Goal: Information Seeking & Learning: Learn about a topic

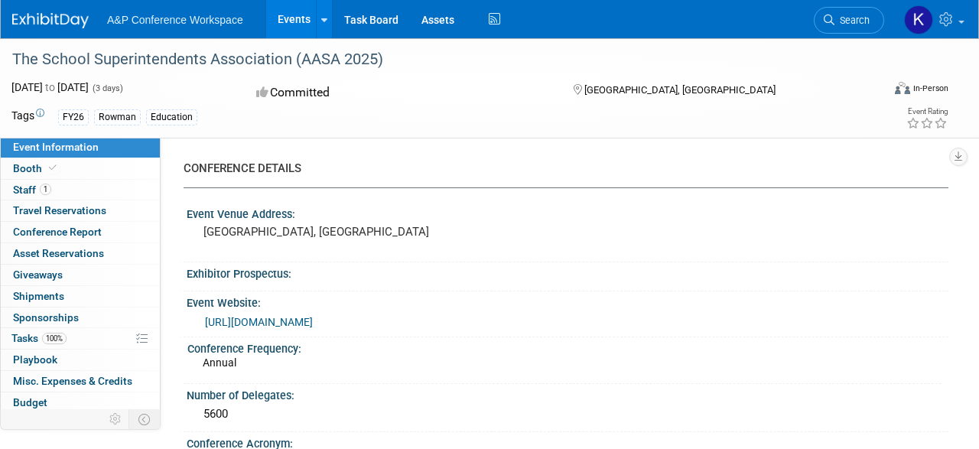
click at [73, 18] on img at bounding box center [50, 20] width 77 height 15
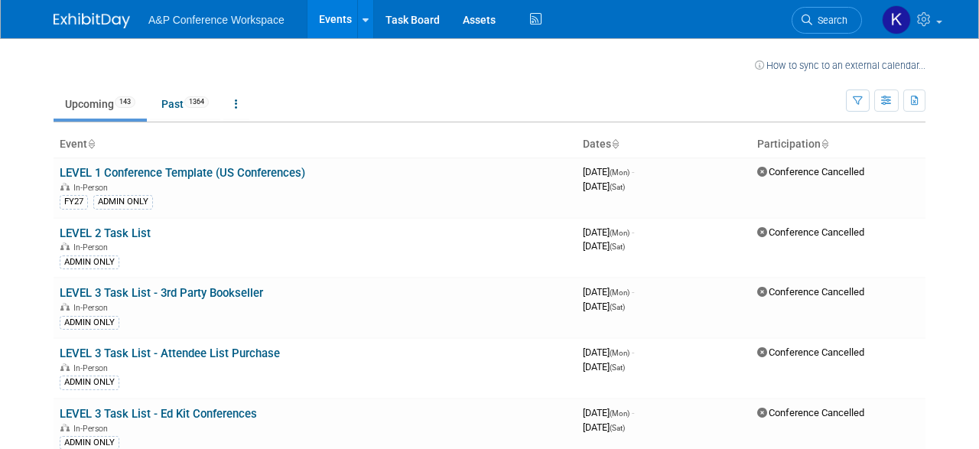
click at [215, 18] on span "A&P Conference Workspace" at bounding box center [216, 20] width 136 height 12
click at [168, 22] on span "A&P Conference Workspace" at bounding box center [216, 20] width 136 height 12
click at [101, 106] on link "Upcoming 143" at bounding box center [100, 104] width 93 height 29
click at [201, 100] on span "1364" at bounding box center [196, 101] width 24 height 11
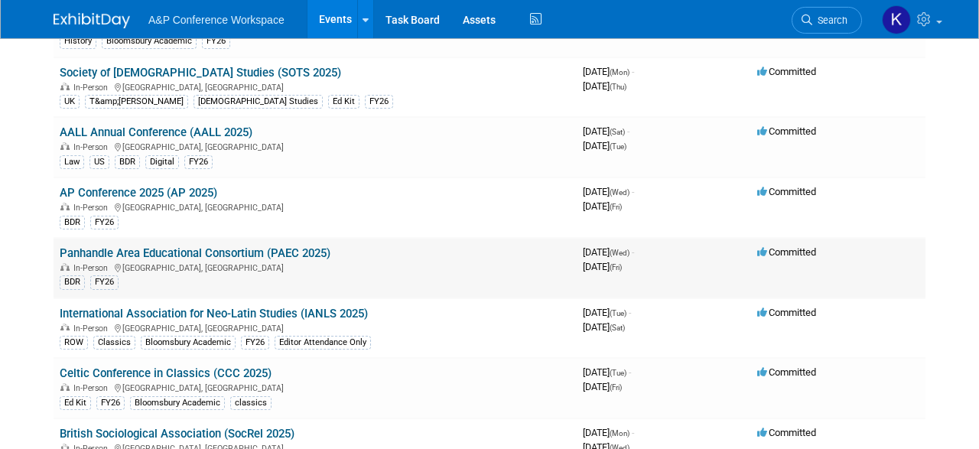
scroll to position [955, 0]
click at [103, 186] on link "AP Conference 2025 (AP 2025)" at bounding box center [139, 193] width 158 height 14
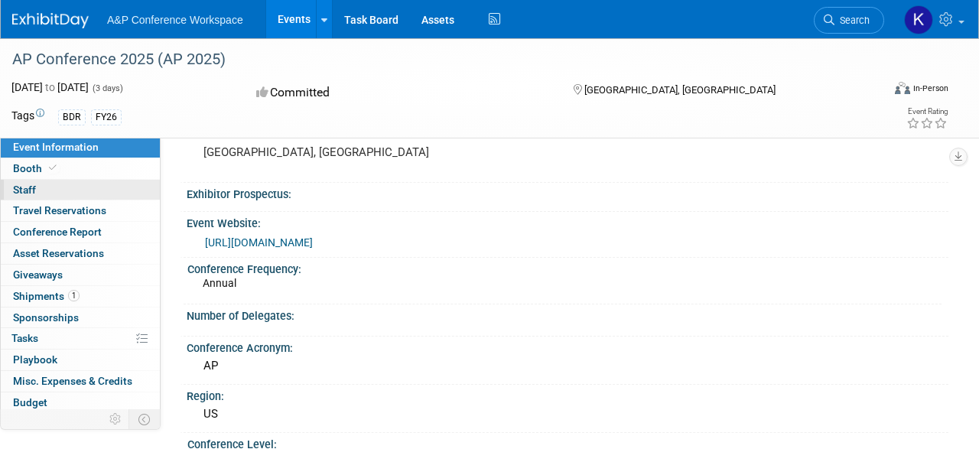
click at [30, 189] on span "Staff 0" at bounding box center [24, 190] width 23 height 12
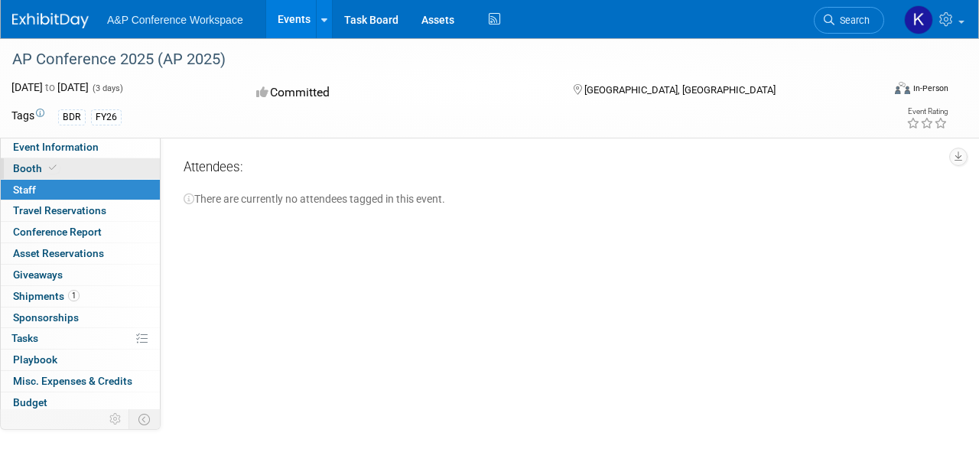
click at [28, 165] on span "Booth" at bounding box center [36, 168] width 47 height 12
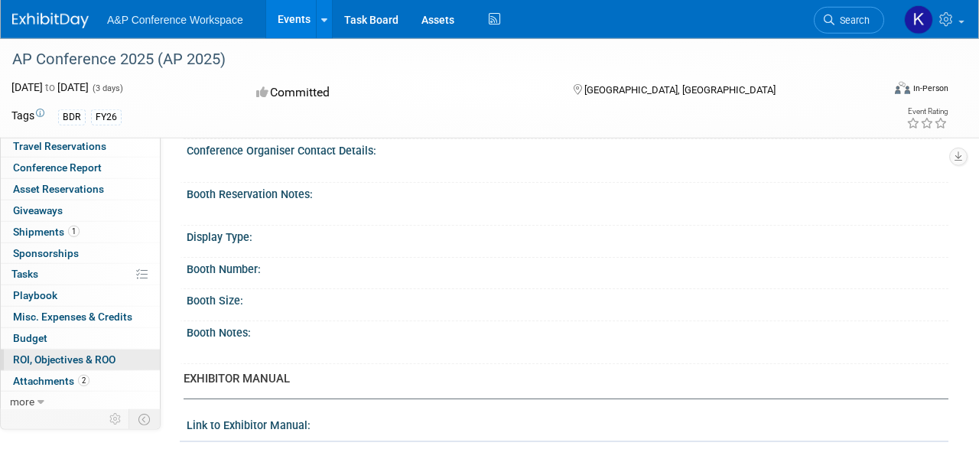
scroll to position [159, 0]
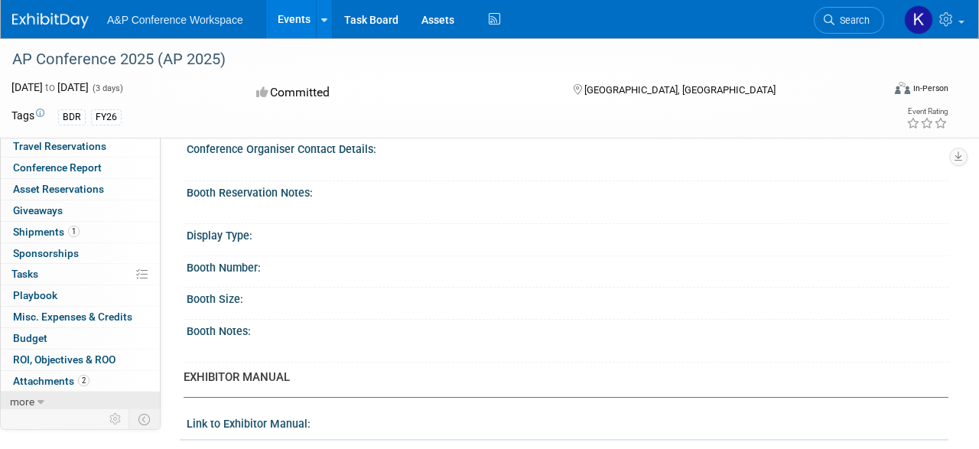
click at [30, 396] on span "more" at bounding box center [22, 402] width 24 height 12
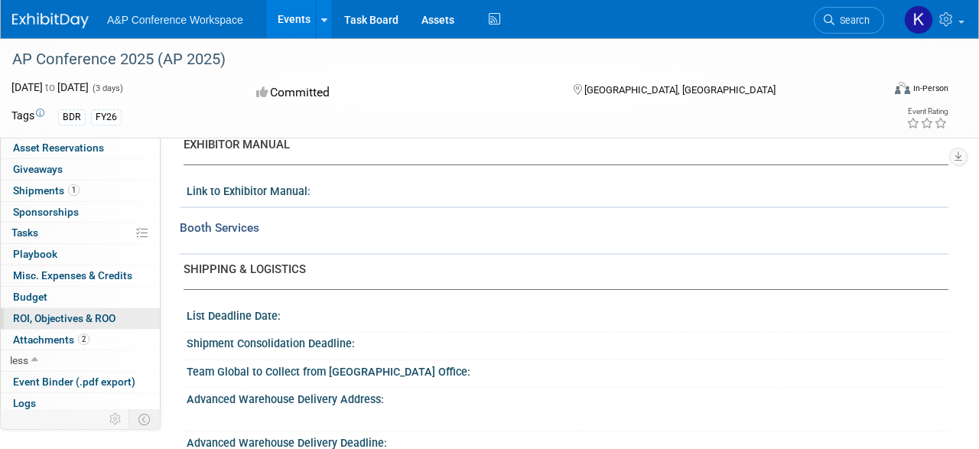
scroll to position [398, 0]
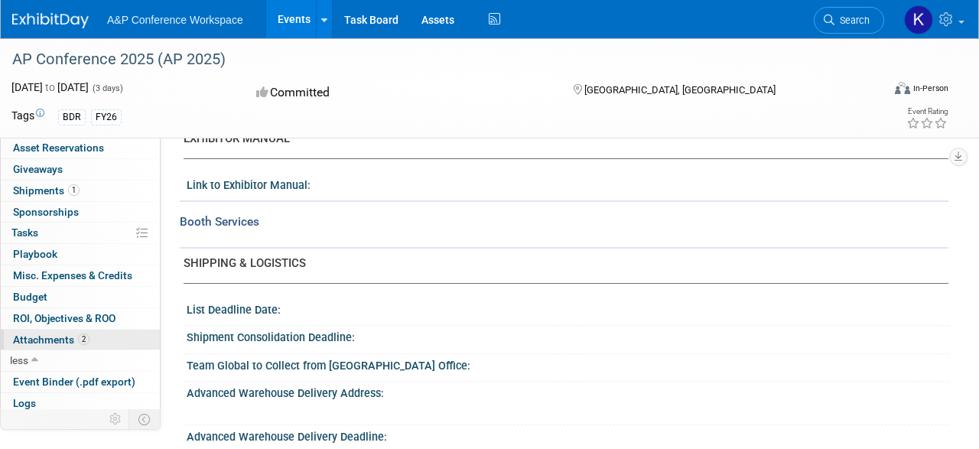
click at [30, 338] on span "Attachments 2" at bounding box center [51, 340] width 77 height 12
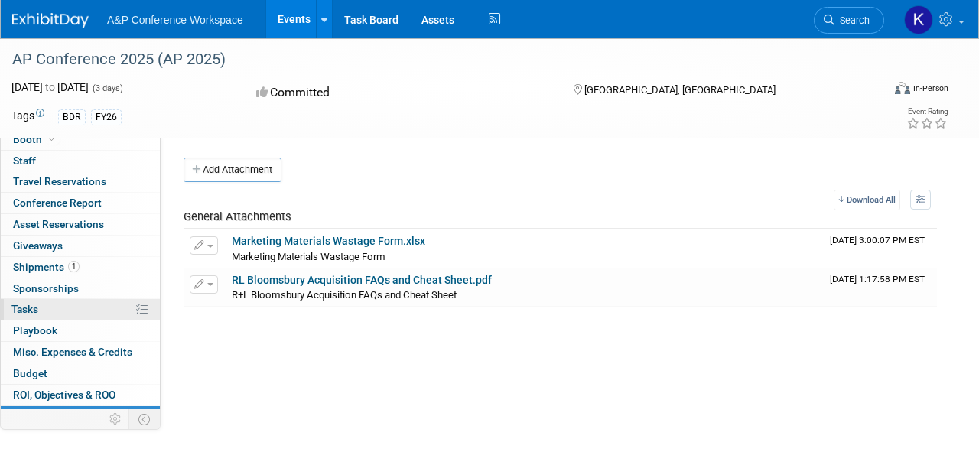
scroll to position [0, 0]
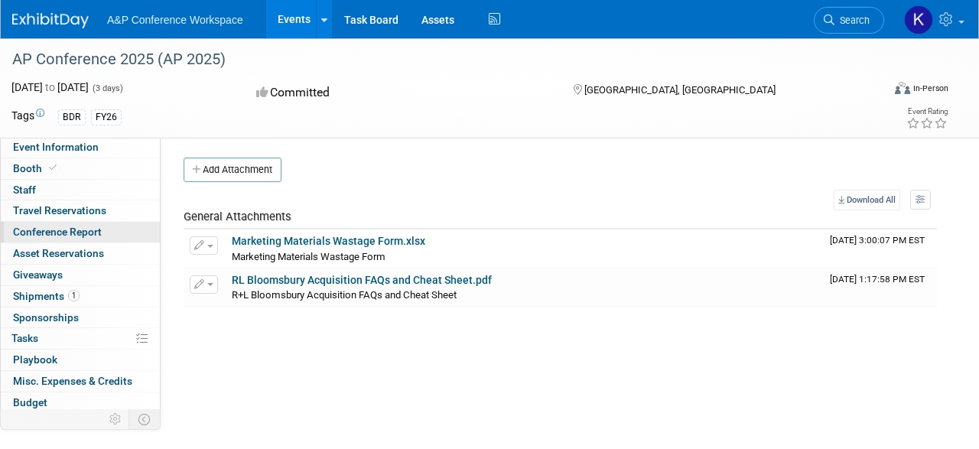
click at [56, 227] on span "Conference Report" at bounding box center [57, 232] width 89 height 12
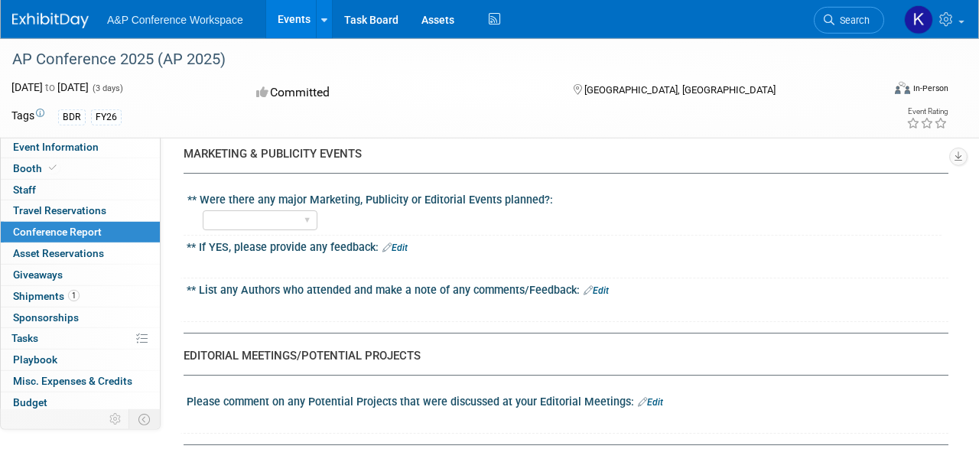
scroll to position [1751, 0]
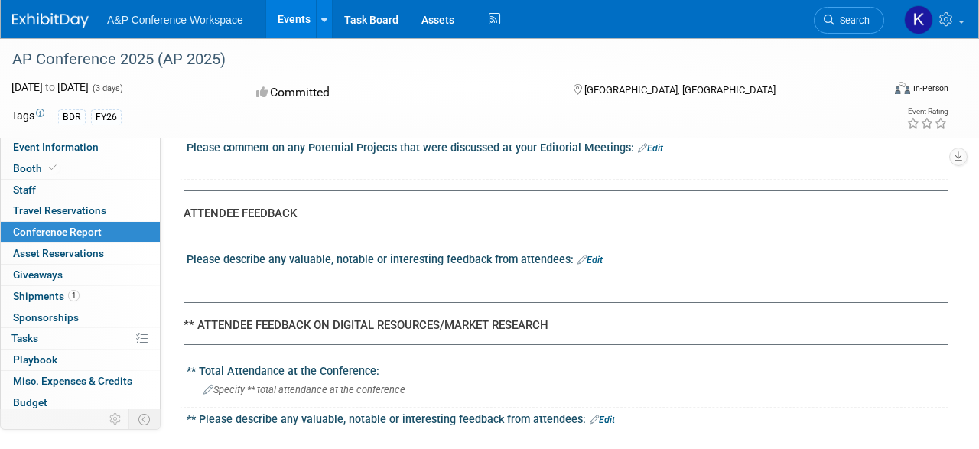
click at [168, 24] on span "A&P Conference Workspace" at bounding box center [175, 20] width 136 height 12
click at [51, 19] on img at bounding box center [50, 20] width 77 height 15
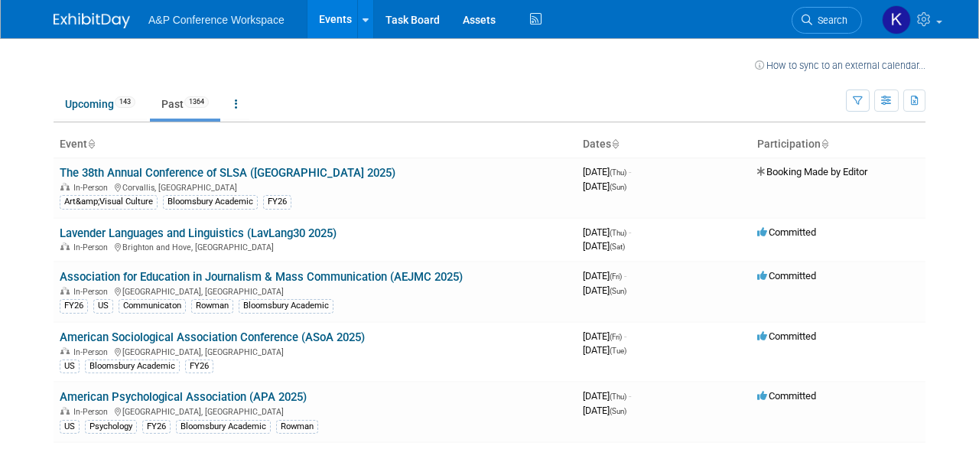
click at [181, 102] on link "Past 1364" at bounding box center [185, 104] width 70 height 29
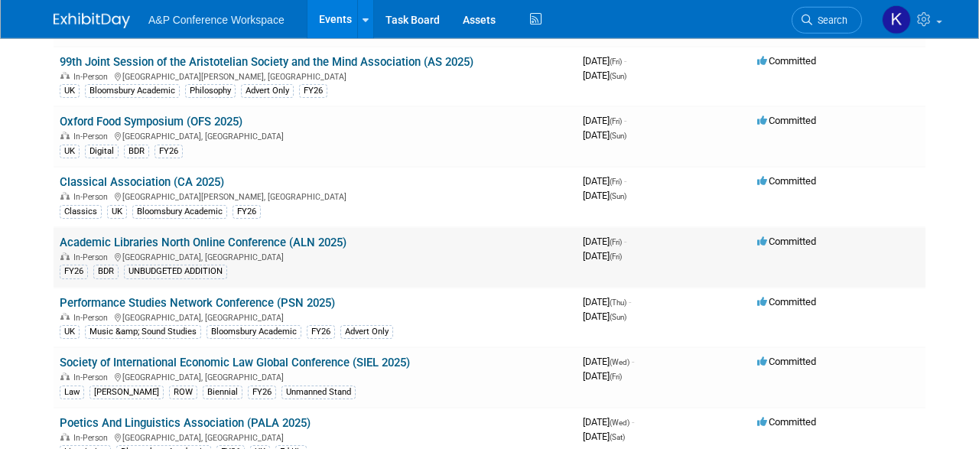
scroll to position [1512, 0]
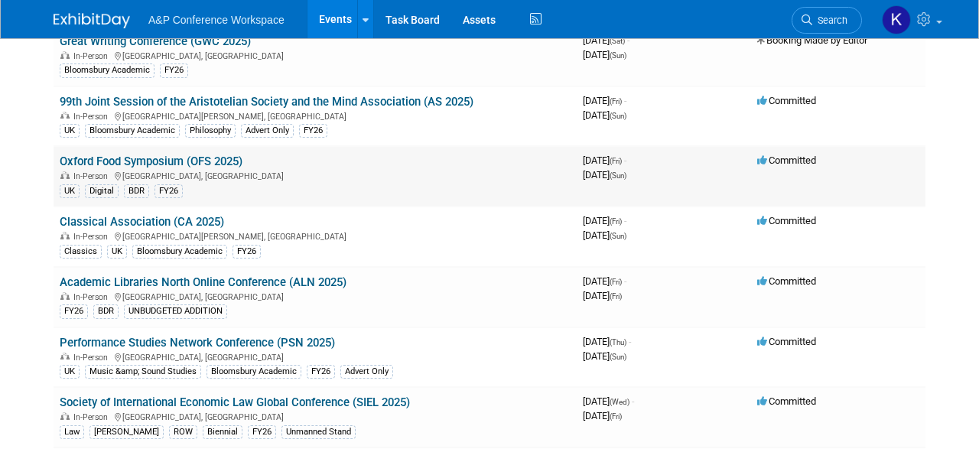
click at [149, 155] on link "Oxford Food Symposium (OFS 2025)" at bounding box center [151, 162] width 183 height 14
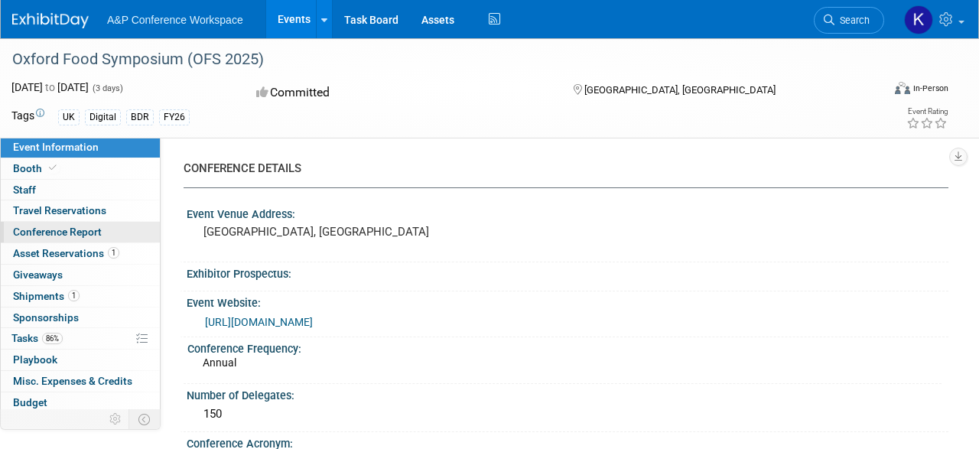
click at [70, 232] on span "Conference Report" at bounding box center [57, 232] width 89 height 12
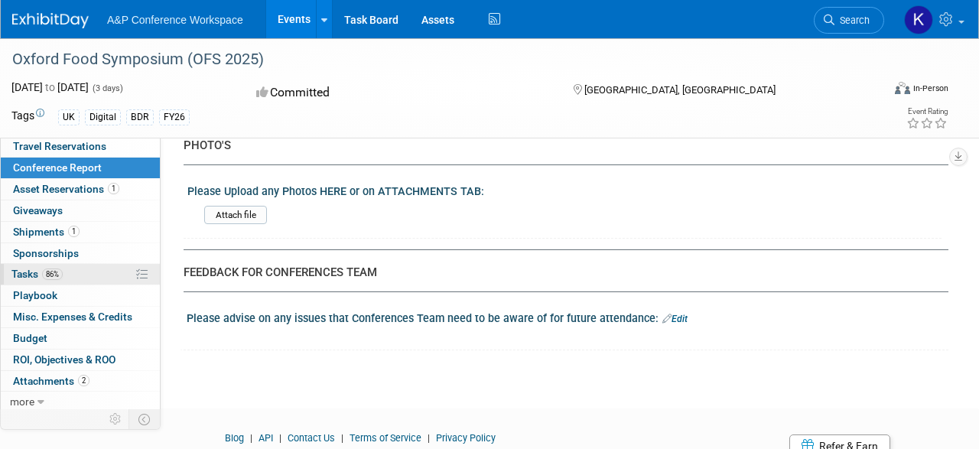
scroll to position [3069, 0]
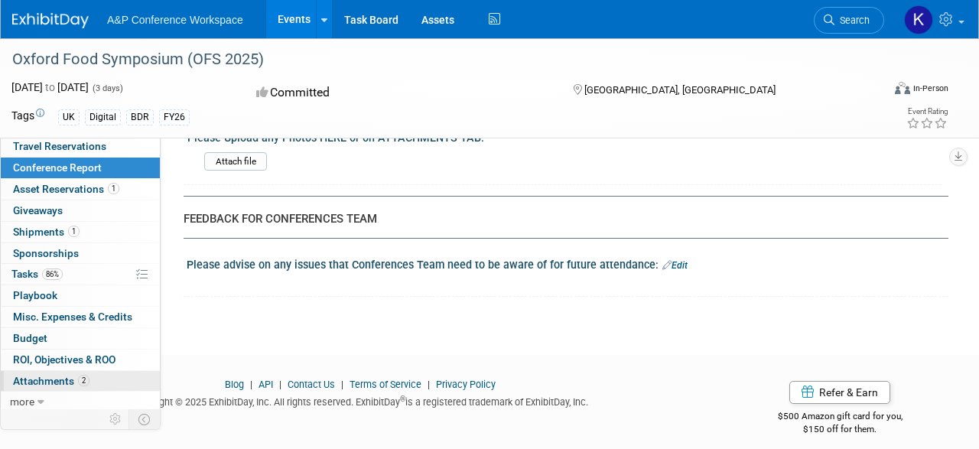
click at [40, 382] on span "Attachments 2" at bounding box center [51, 381] width 77 height 12
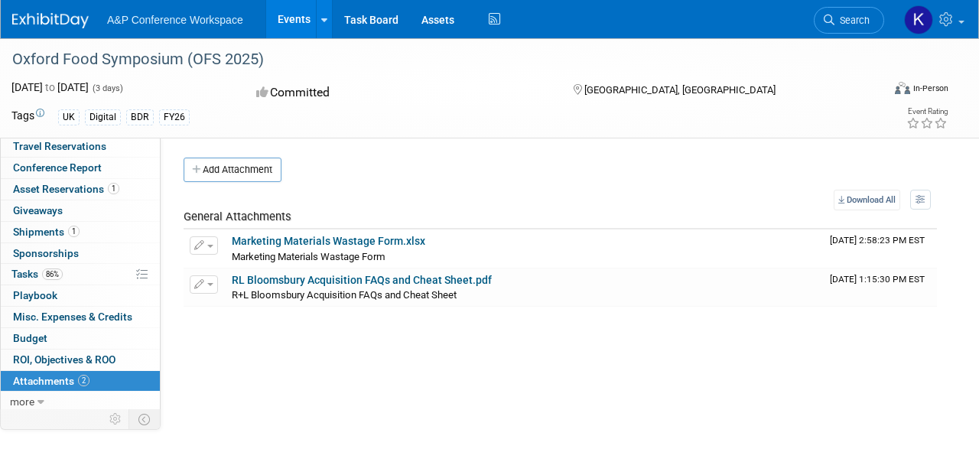
click at [136, 117] on div "BDR" at bounding box center [140, 117] width 28 height 16
click at [28, 17] on img at bounding box center [50, 20] width 77 height 15
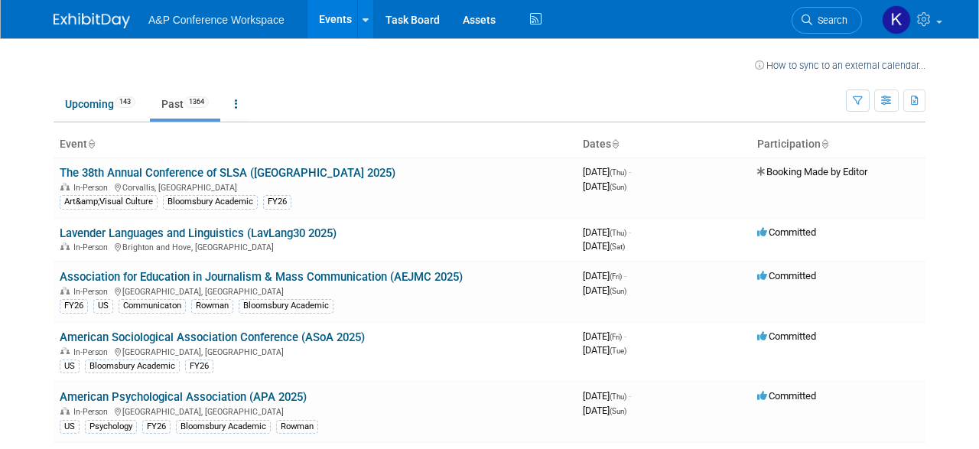
click at [194, 97] on span "1364" at bounding box center [196, 101] width 24 height 11
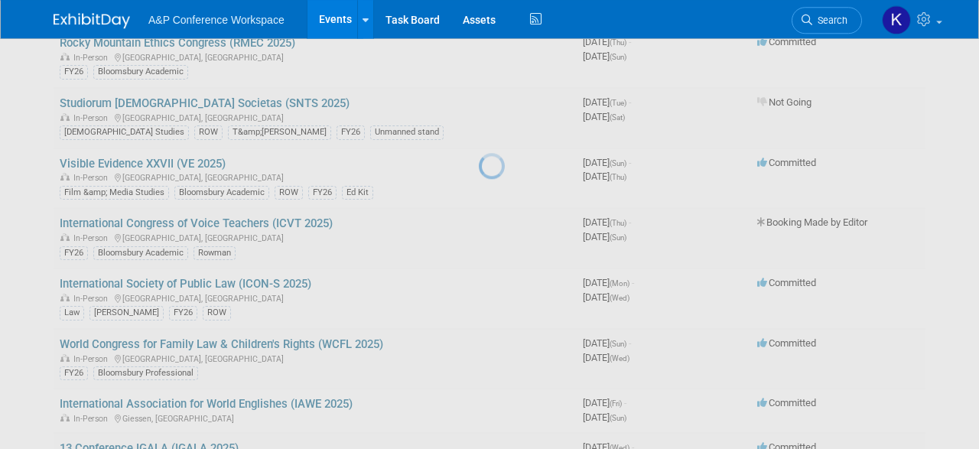
scroll to position [453, 0]
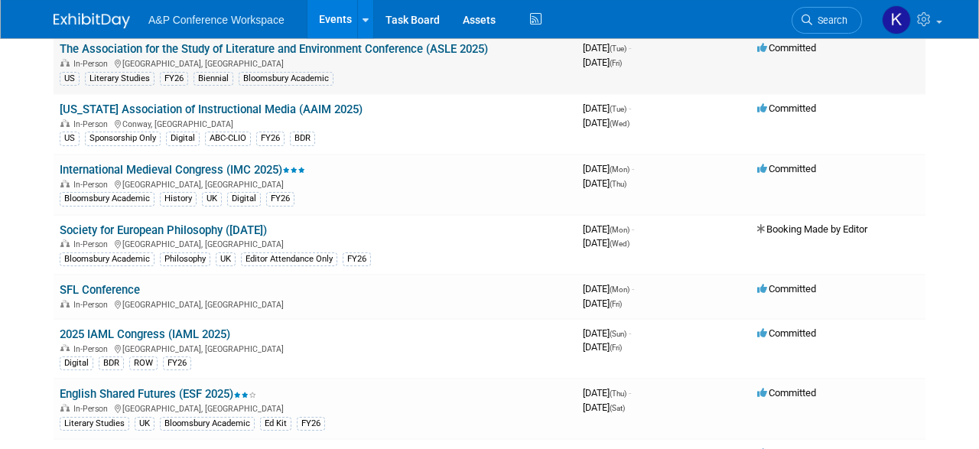
scroll to position [2149, 0]
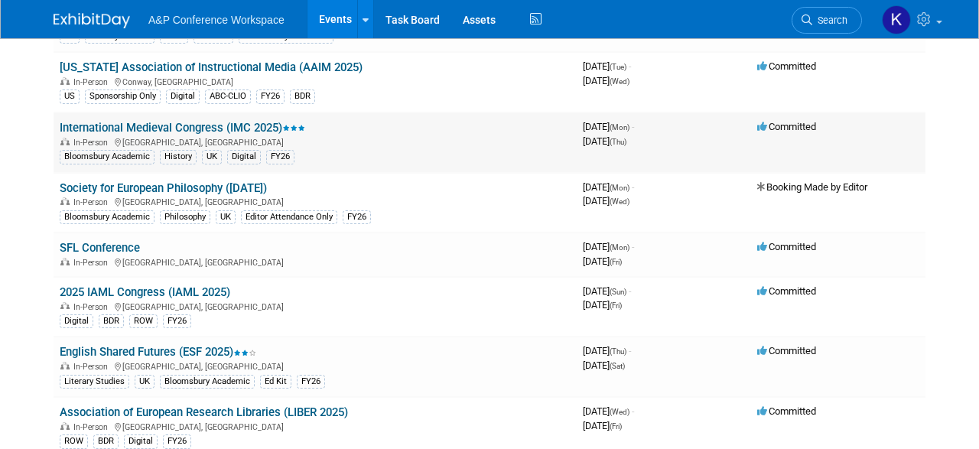
click at [201, 112] on td "International Medieval Congress (IMC 2025) In-Person Leeds, United Kingdom Bloo…" at bounding box center [315, 142] width 523 height 60
click at [200, 121] on link "International Medieval Congress (IMC 2025)" at bounding box center [183, 128] width 246 height 14
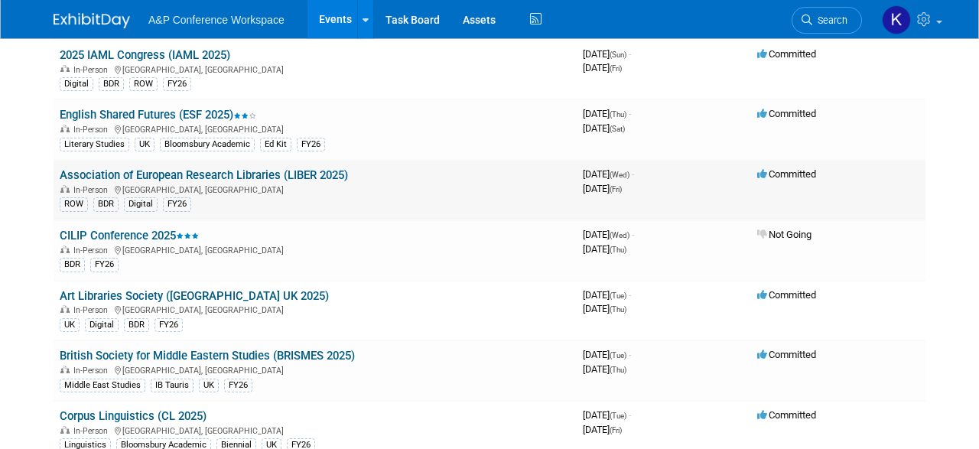
scroll to position [2387, 0]
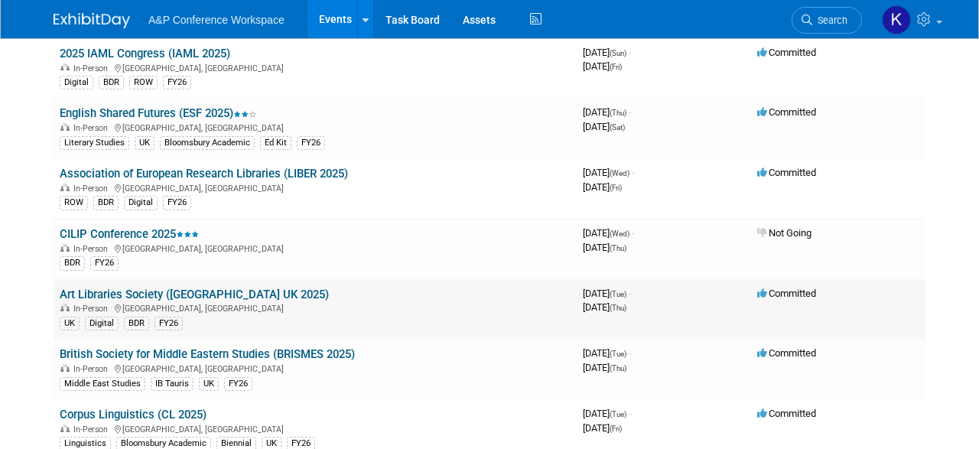
click at [90, 288] on link "Art Libraries Society ([GEOGRAPHIC_DATA] UK 2025)" at bounding box center [194, 295] width 269 height 14
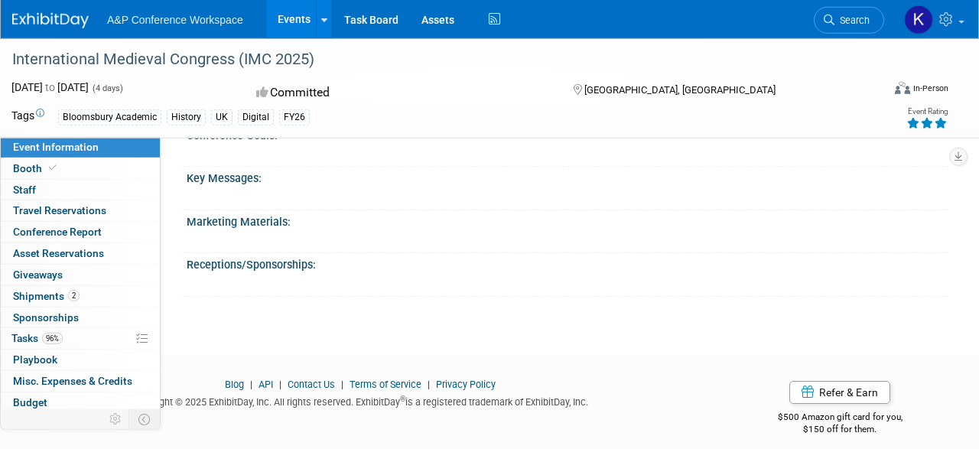
scroll to position [1863, 0]
click at [46, 236] on span "Conference Report" at bounding box center [57, 232] width 89 height 12
select select "NO"
select select "YES"
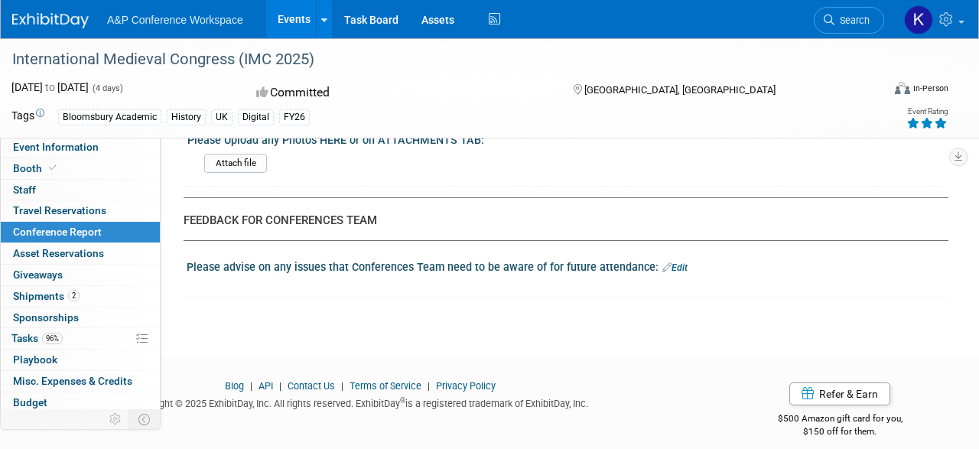
scroll to position [3393, 0]
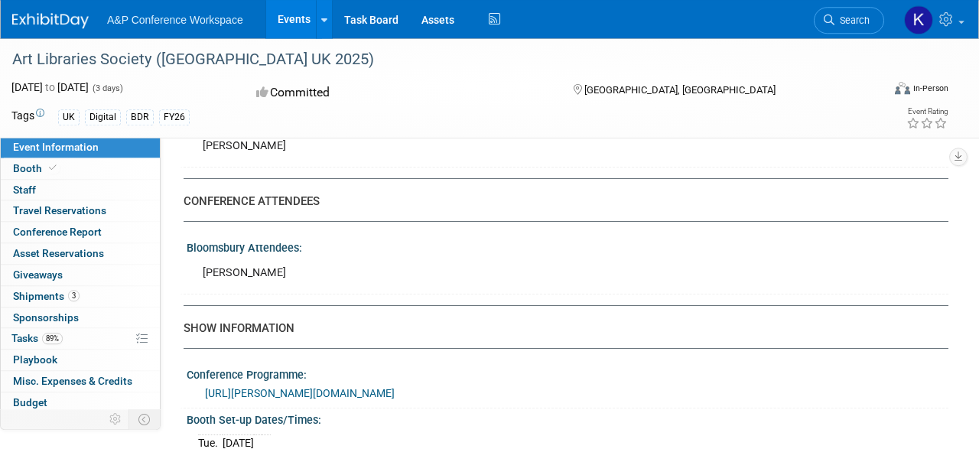
scroll to position [955, 0]
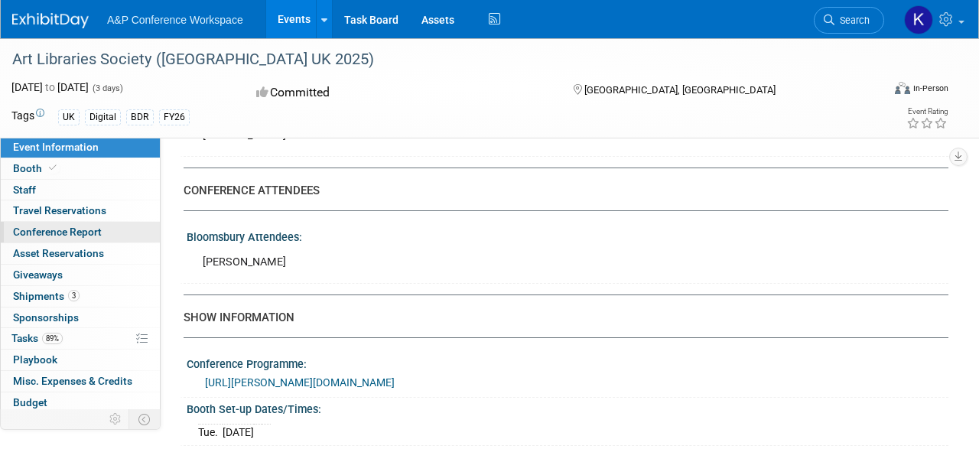
click at [64, 232] on span "Conference Report" at bounding box center [57, 232] width 89 height 12
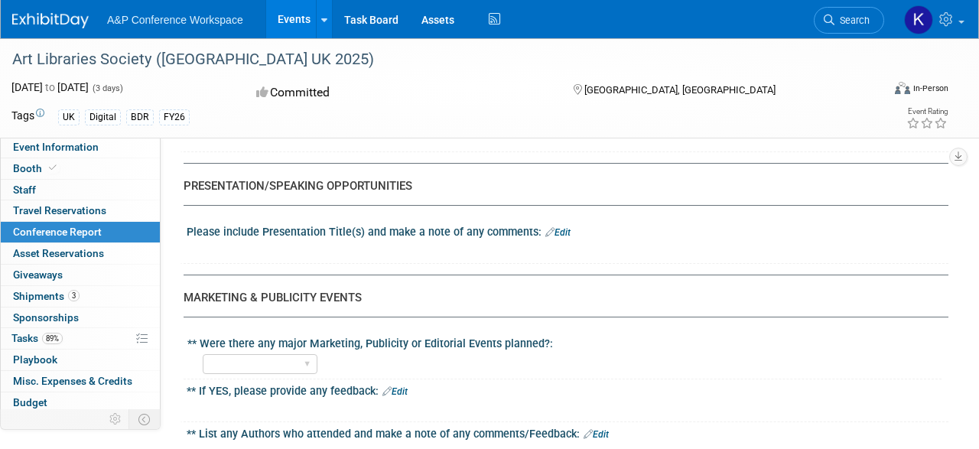
scroll to position [1751, 0]
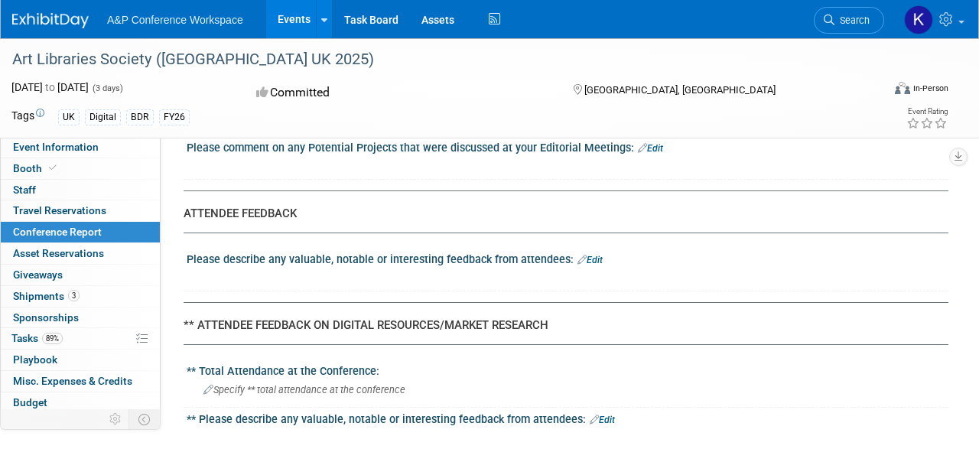
click at [67, 19] on img at bounding box center [50, 20] width 77 height 15
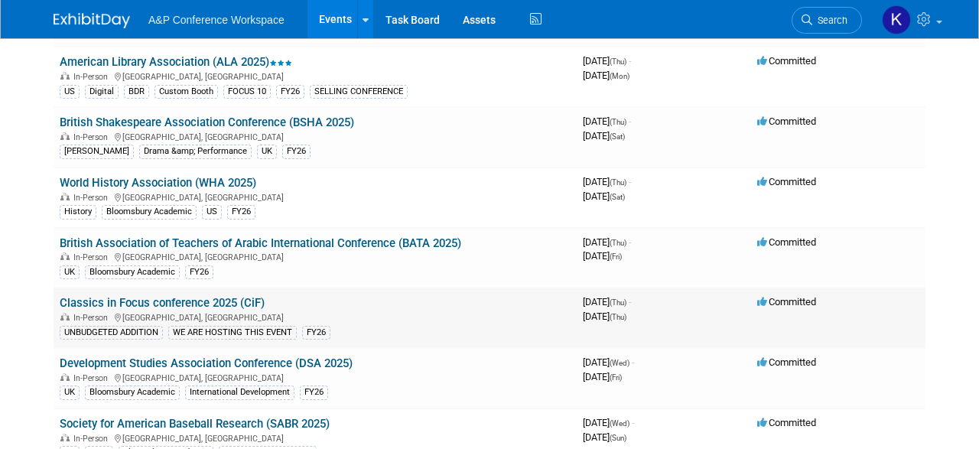
scroll to position [3183, 0]
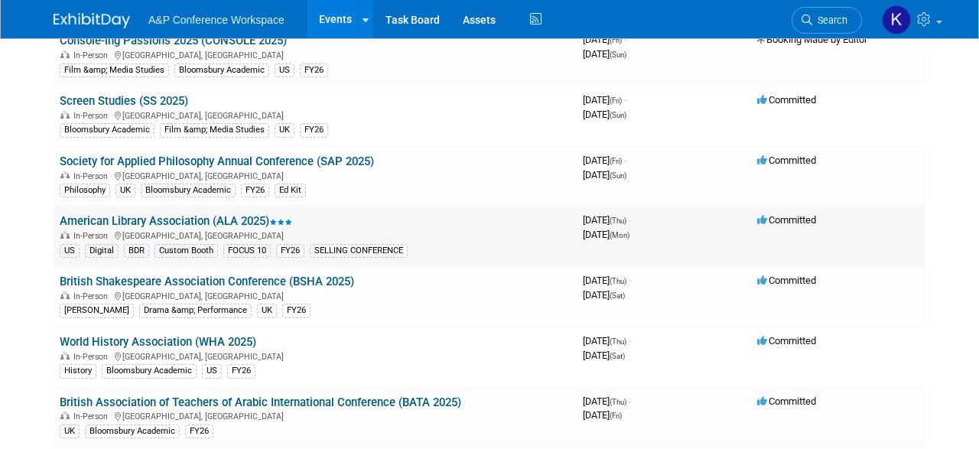
click at [175, 214] on link "American Library Association (ALA 2025)" at bounding box center [176, 221] width 233 height 14
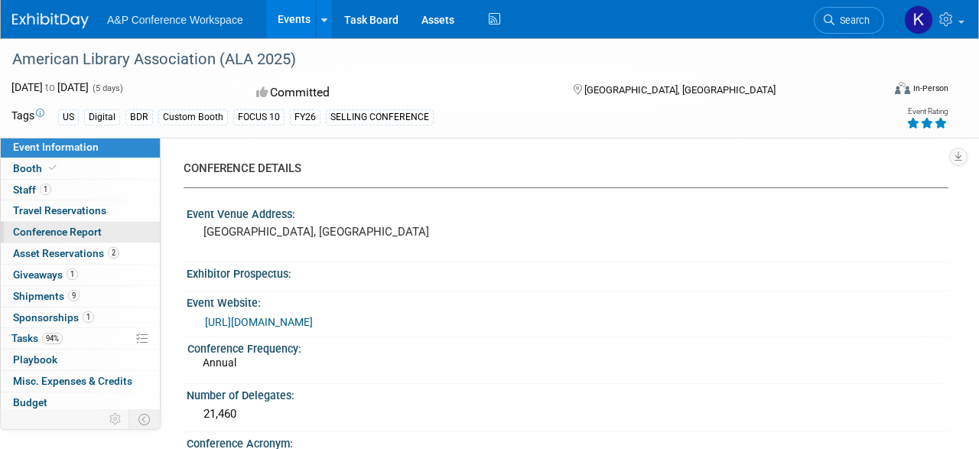
click at [65, 230] on span "Conference Report" at bounding box center [57, 232] width 89 height 12
select select "YES"
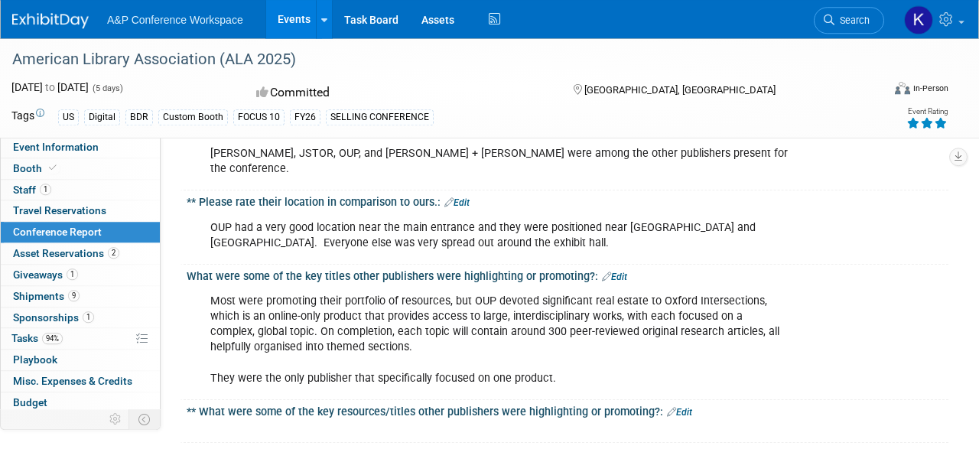
scroll to position [875, 0]
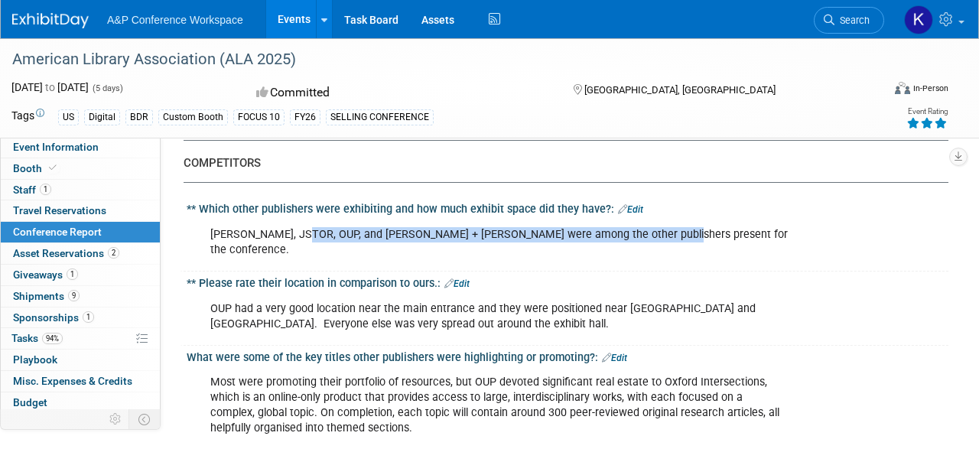
drag, startPoint x: 301, startPoint y: 215, endPoint x: 639, endPoint y: 216, distance: 338.2
click at [639, 220] on div "[PERSON_NAME], JSTOR, OUP, and [PERSON_NAME] + [PERSON_NAME] were among the oth…" at bounding box center [499, 243] width 599 height 46
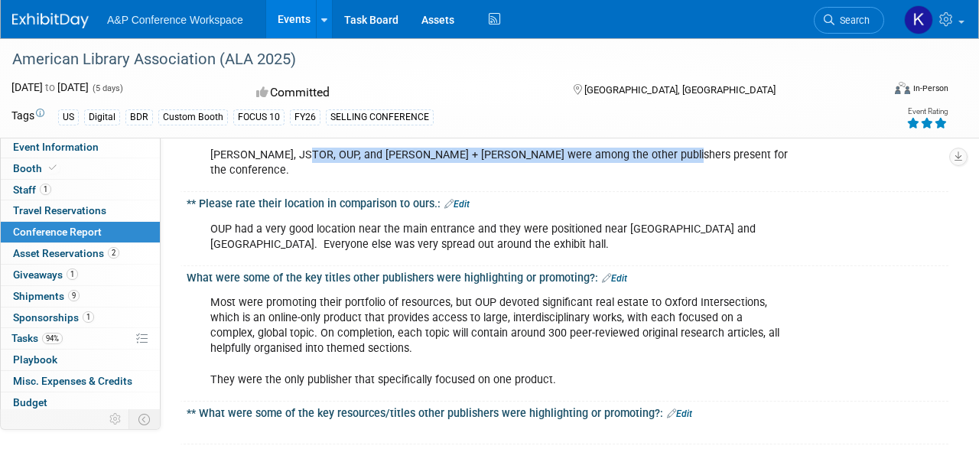
scroll to position [1035, 0]
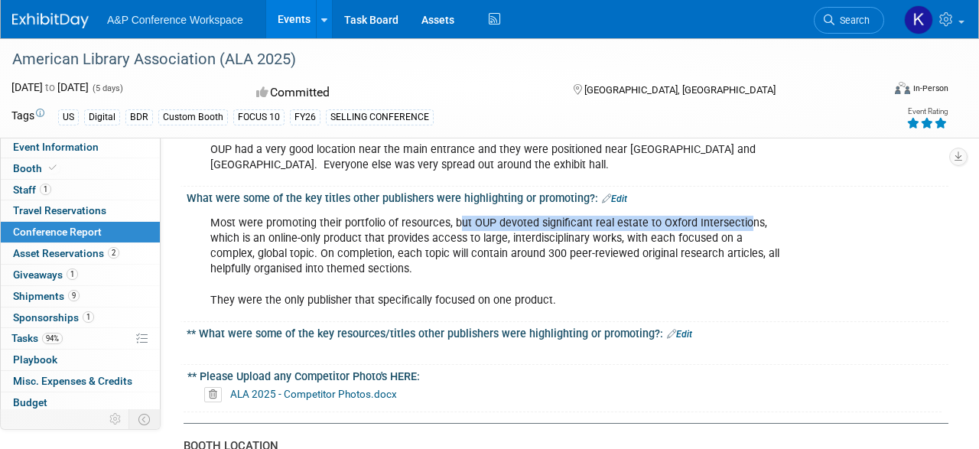
drag, startPoint x: 459, startPoint y: 180, endPoint x: 746, endPoint y: 187, distance: 287.0
click at [746, 208] on div "Most were promoting their portfolio of resources, but OUP devoted significant r…" at bounding box center [499, 261] width 599 height 107
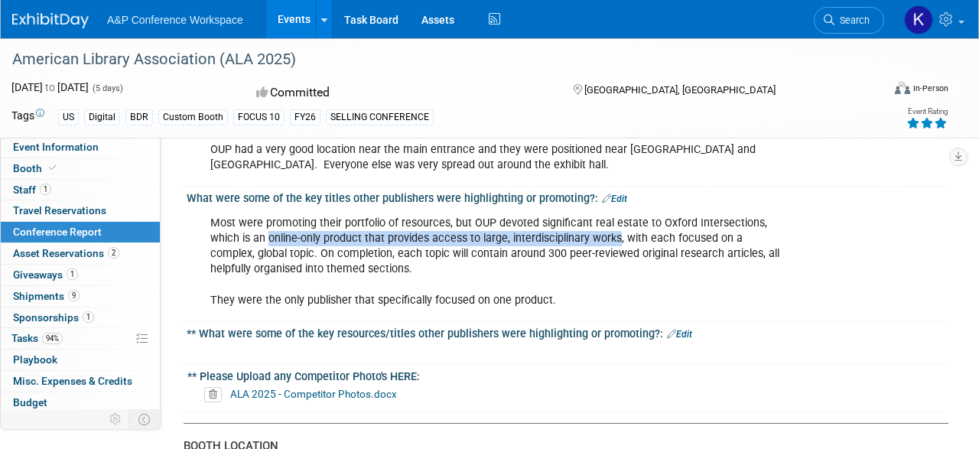
drag, startPoint x: 235, startPoint y: 204, endPoint x: 587, endPoint y: 209, distance: 352.0
click at [587, 209] on div "Most were promoting their portfolio of resources, but OUP devoted significant r…" at bounding box center [499, 261] width 599 height 107
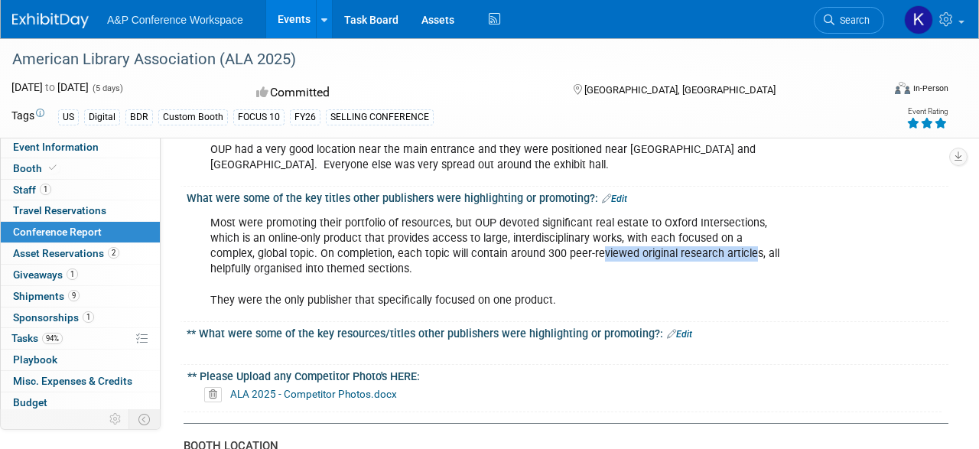
drag, startPoint x: 518, startPoint y: 220, endPoint x: 670, endPoint y: 215, distance: 152.3
click at [670, 215] on div "Most were promoting their portfolio of resources, but OUP devoted significant r…" at bounding box center [499, 261] width 599 height 107
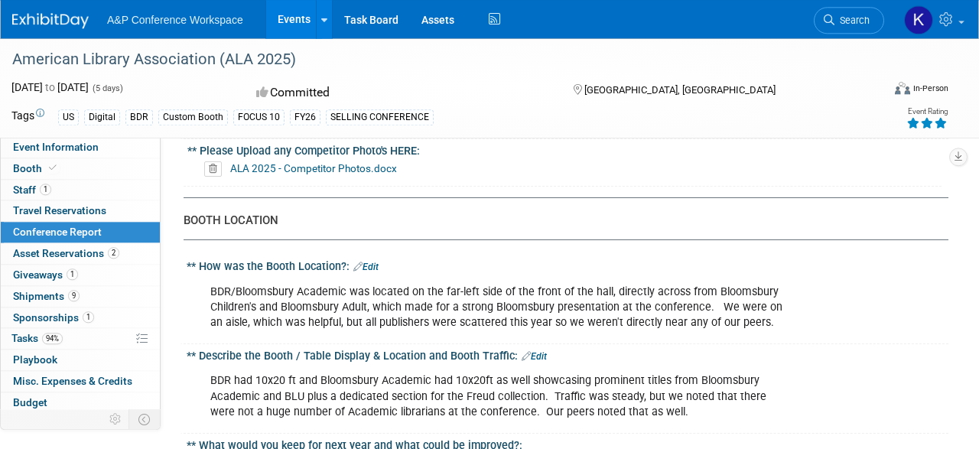
scroll to position [1273, 0]
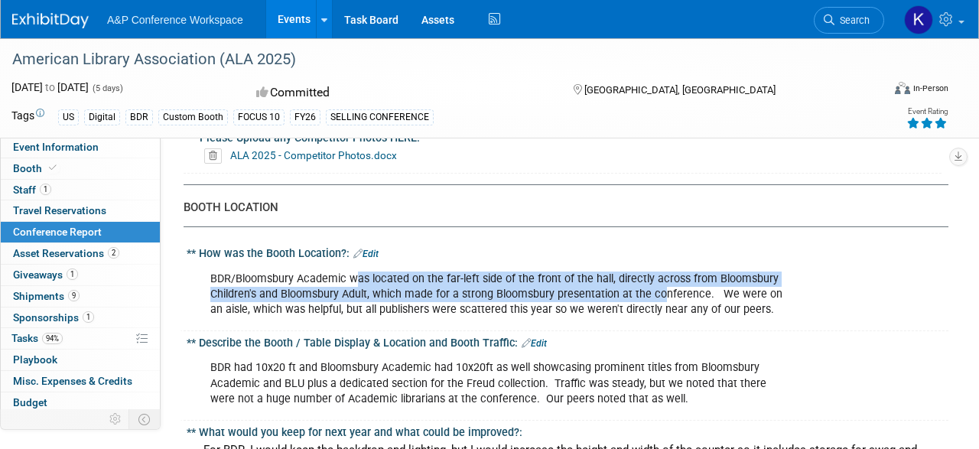
drag, startPoint x: 354, startPoint y: 246, endPoint x: 660, endPoint y: 254, distance: 306.2
click at [660, 264] on div "BDR/Bloomsbury Academic was located on the far-left side of the front of the ha…" at bounding box center [499, 294] width 599 height 61
click at [631, 264] on div "BDR/Bloomsbury Academic was located on the far-left side of the front of the ha…" at bounding box center [499, 294] width 599 height 61
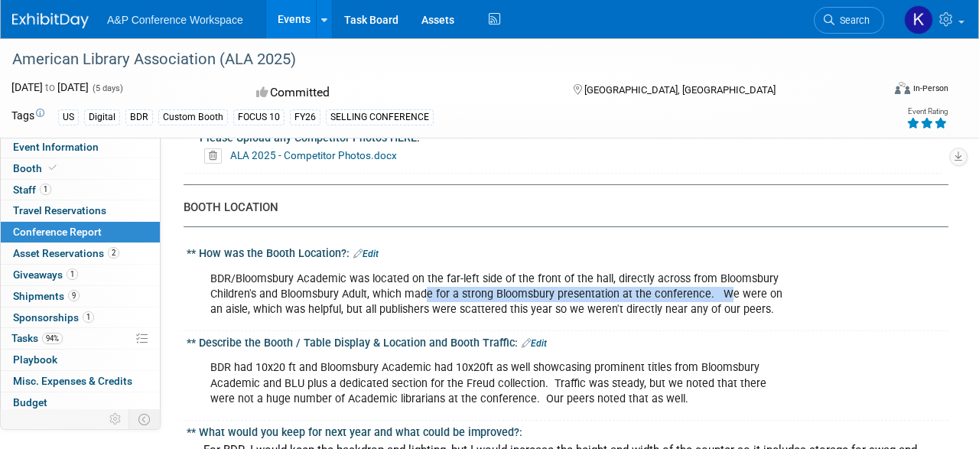
drag, startPoint x: 428, startPoint y: 261, endPoint x: 725, endPoint y: 253, distance: 297.8
click at [725, 264] on div "BDR/Bloomsbury Academic was located on the far-left side of the front of the ha…" at bounding box center [499, 294] width 599 height 61
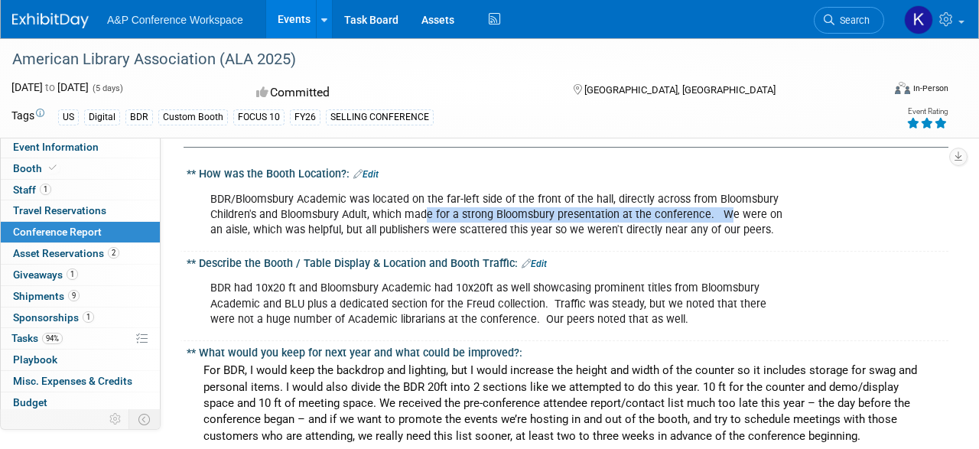
drag, startPoint x: 662, startPoint y: 261, endPoint x: 722, endPoint y: 278, distance: 62.8
click at [722, 278] on div "BDR had 10x20 ft and Bloomsbury Academic had 10x20ft as well showcasing promine…" at bounding box center [499, 303] width 599 height 61
click at [657, 288] on div "BDR had 10x20 ft and Bloomsbury Academic had 10x20ft as well showcasing promine…" at bounding box center [499, 303] width 599 height 61
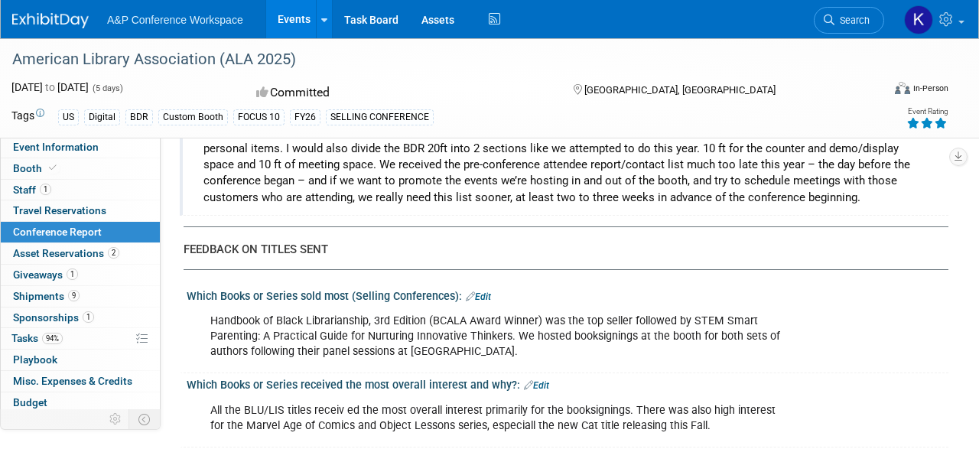
scroll to position [1512, 0]
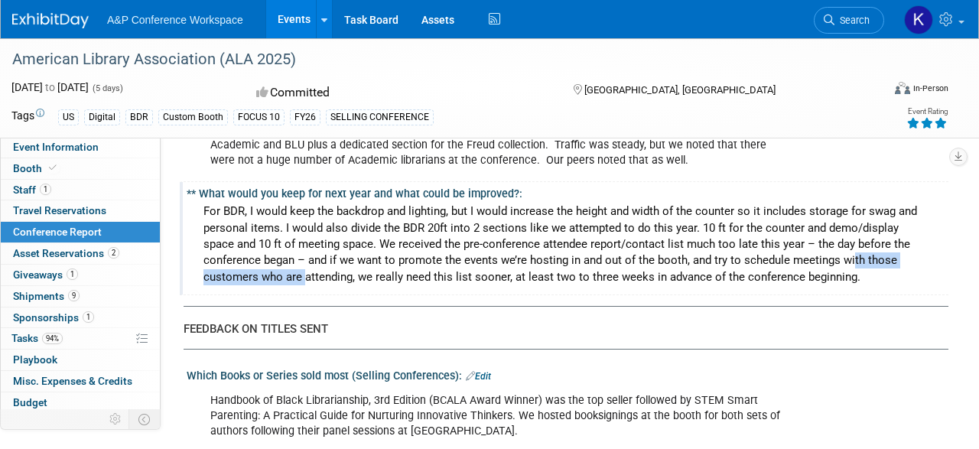
drag, startPoint x: 584, startPoint y: 217, endPoint x: 716, endPoint y: 228, distance: 132.8
click at [716, 228] on div "For BDR, I would keep the backdrop and lighting, but I would increase the heigh…" at bounding box center [567, 245] width 739 height 90
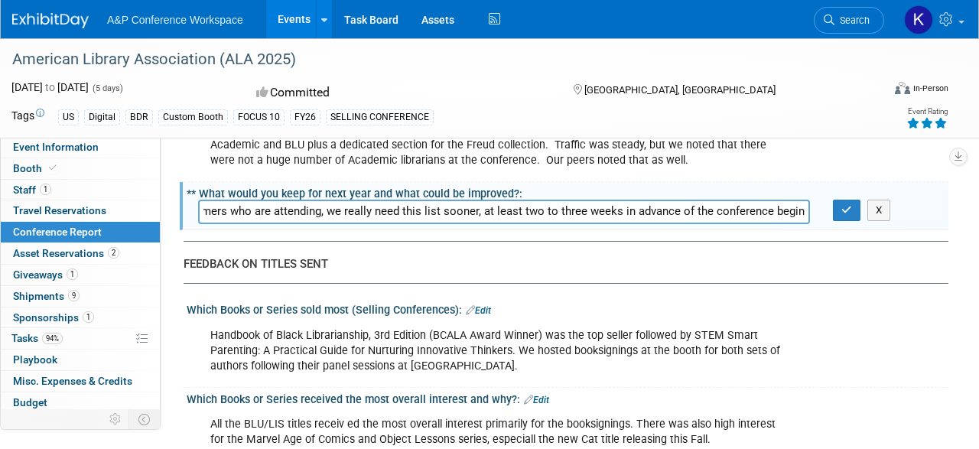
scroll to position [1194, 0]
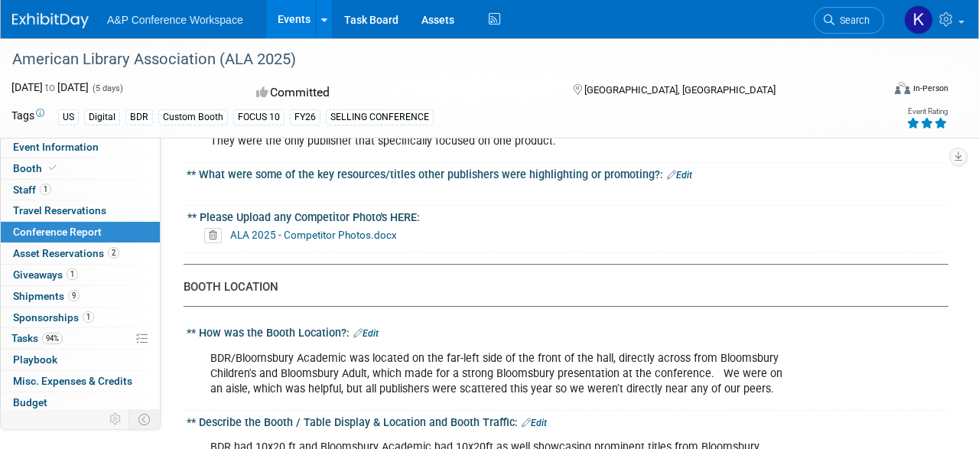
click at [455, 411] on div "** Describe the Booth / Table Display & Location and Booth Traffic: Edit" at bounding box center [568, 421] width 762 height 20
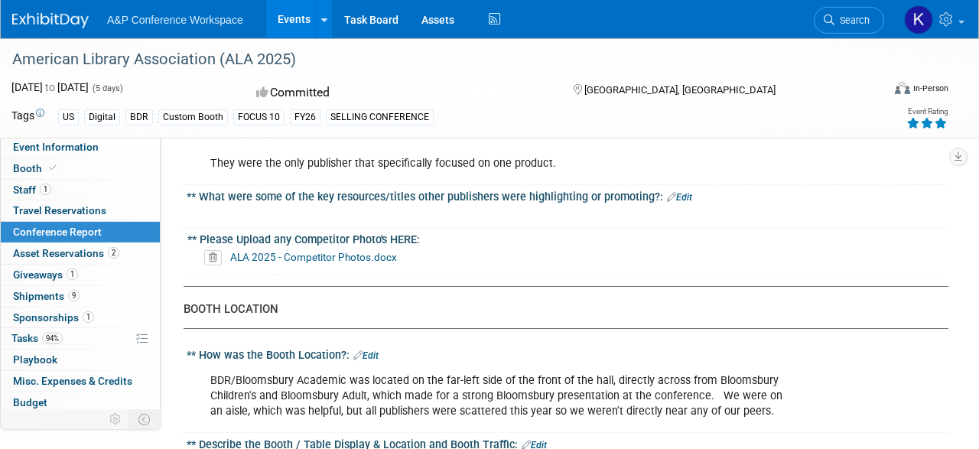
scroll to position [1114, 0]
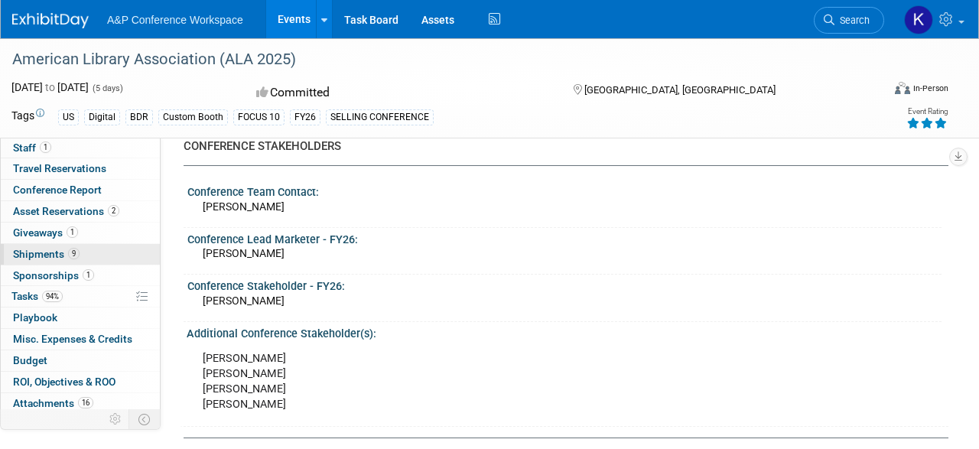
scroll to position [64, 0]
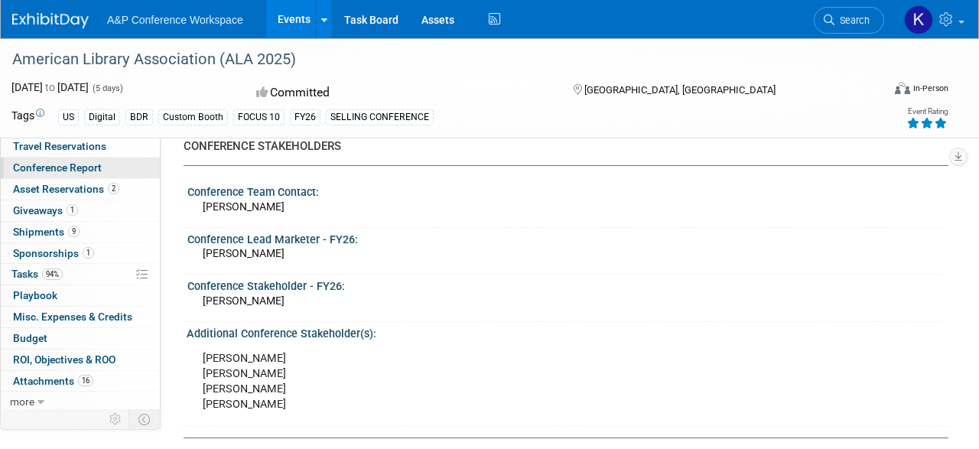
click at [77, 163] on span "Conference Report" at bounding box center [57, 167] width 89 height 12
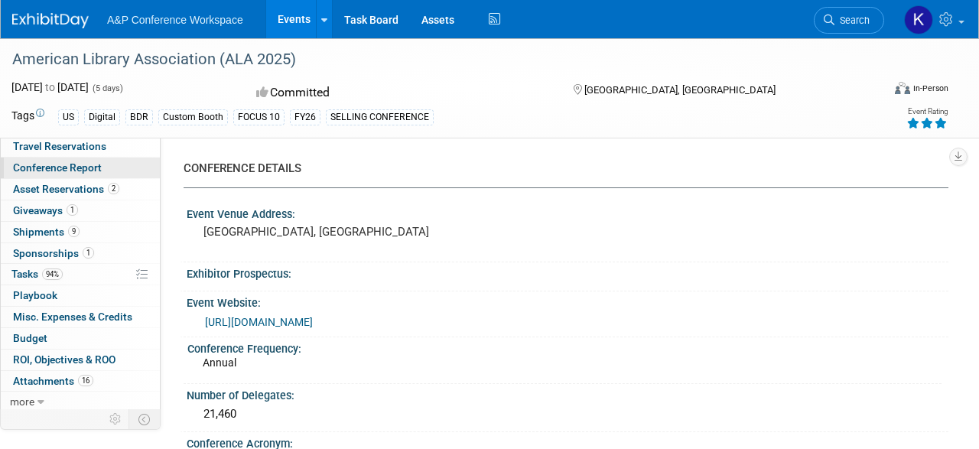
select select "YES"
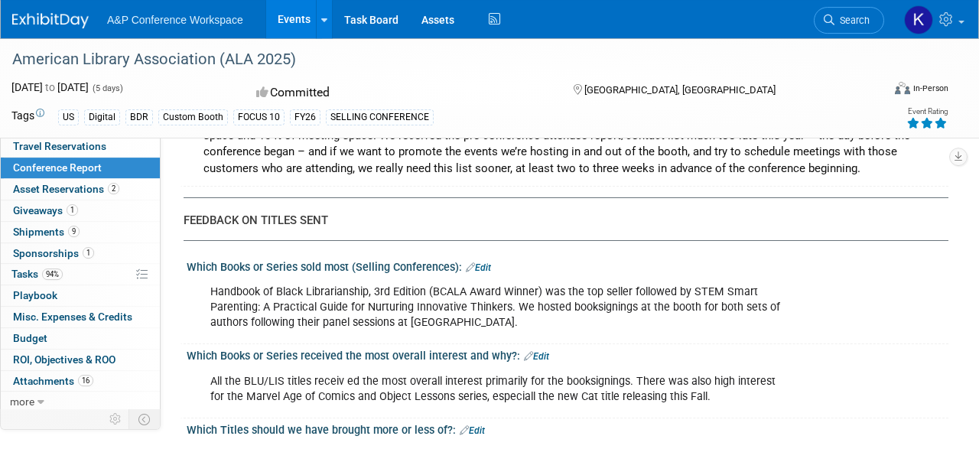
scroll to position [1671, 0]
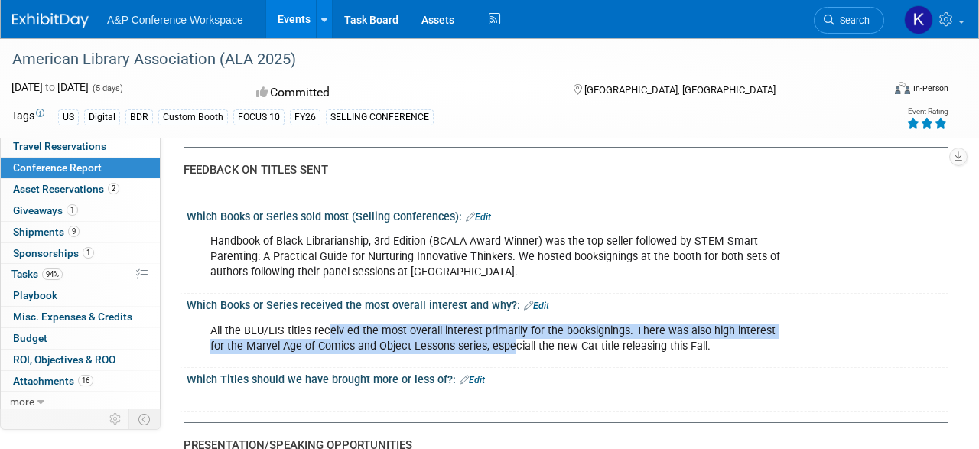
drag, startPoint x: 326, startPoint y: 301, endPoint x: 495, endPoint y: 309, distance: 169.3
click at [495, 316] on div "All the BLU/LIS titles receiv ed the most overall interest primarily for the bo…" at bounding box center [499, 339] width 599 height 46
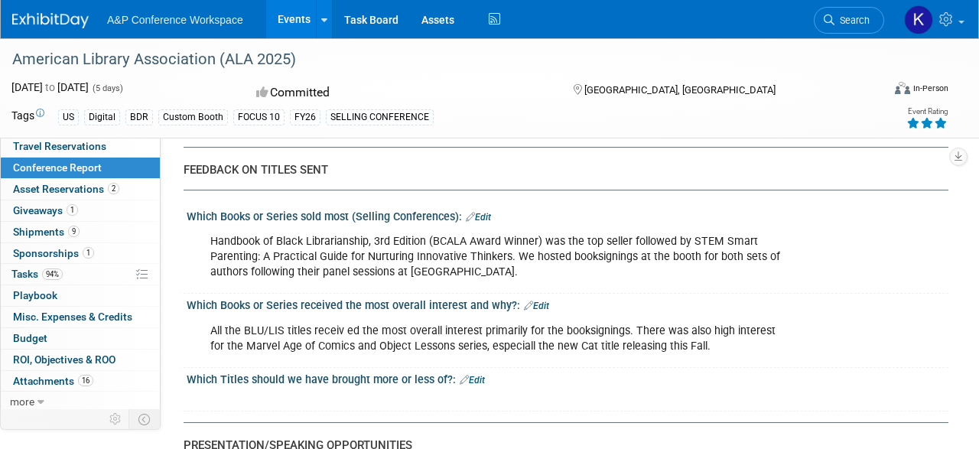
click at [620, 316] on div "All the BLU/LIS titles receiv ed the most overall interest primarily for the bo…" at bounding box center [499, 339] width 599 height 46
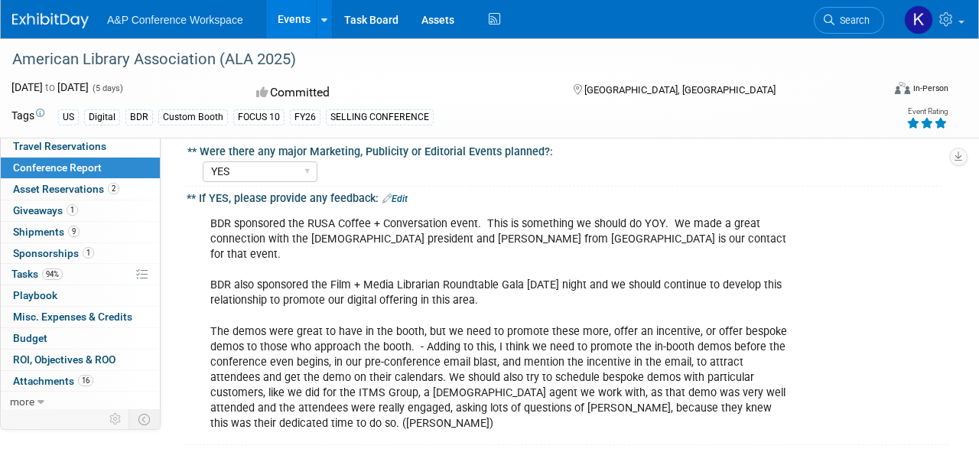
scroll to position [2149, 0]
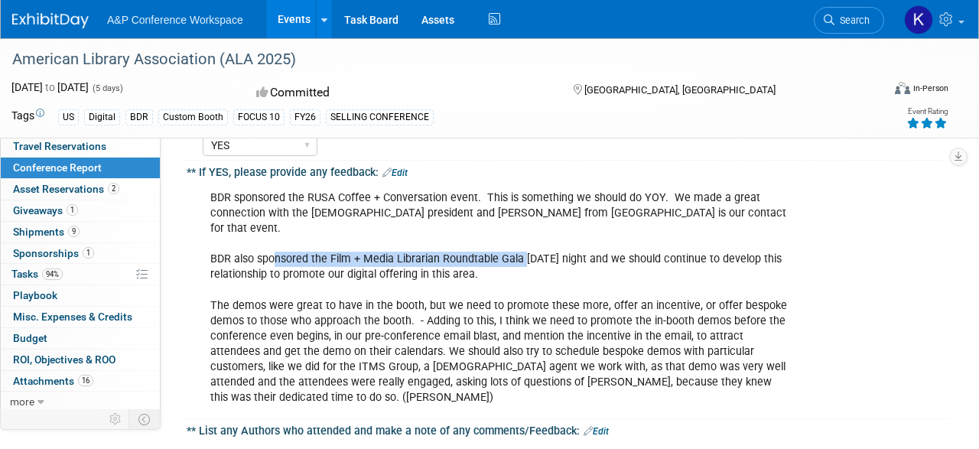
drag, startPoint x: 278, startPoint y: 202, endPoint x: 526, endPoint y: 210, distance: 248.1
click at [526, 210] on div "BDR sponsored the RUSA Coffee + Conversation event. This is something we should…" at bounding box center [499, 298] width 599 height 230
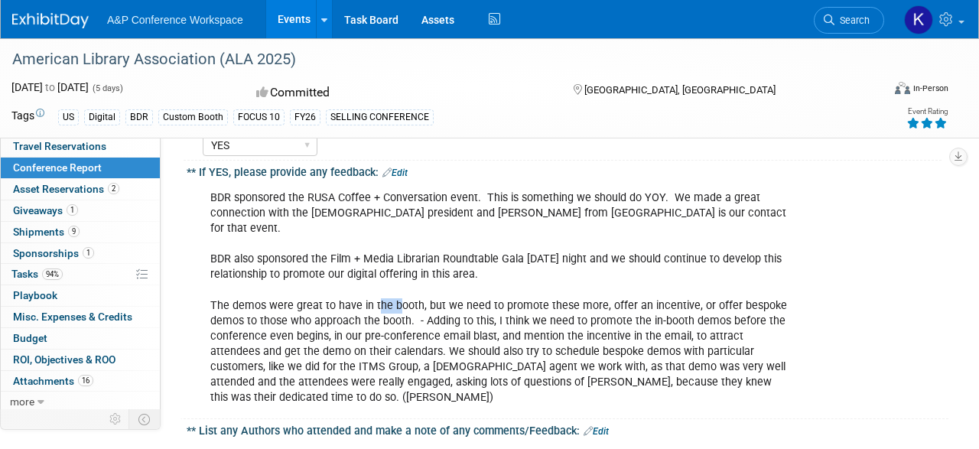
click at [395, 250] on div "BDR sponsored the RUSA Coffee + Conversation event. This is something we should…" at bounding box center [499, 298] width 599 height 230
click at [285, 250] on div "BDR sponsored the RUSA Coffee + Conversation event. This is something we should…" at bounding box center [499, 298] width 599 height 230
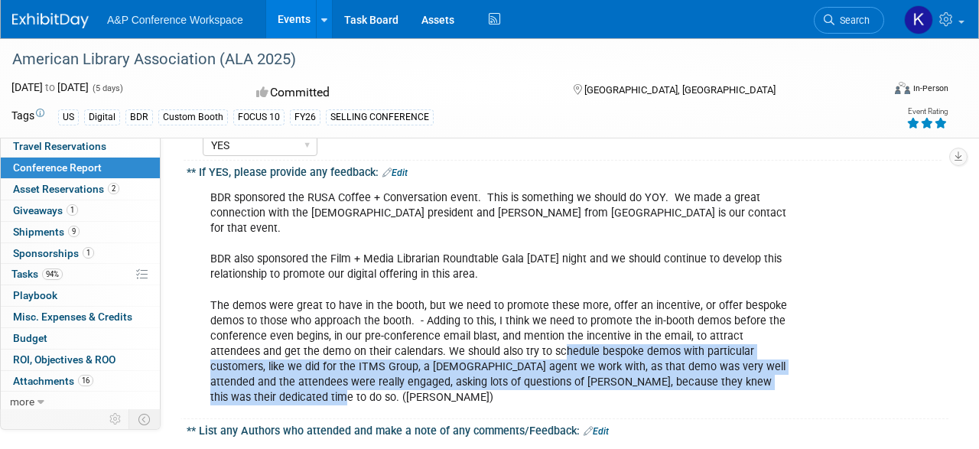
drag, startPoint x: 640, startPoint y: 288, endPoint x: 758, endPoint y: 322, distance: 123.3
click at [758, 322] on div "BDR sponsored the RUSA Coffee + Conversation event. This is something we should…" at bounding box center [499, 298] width 599 height 230
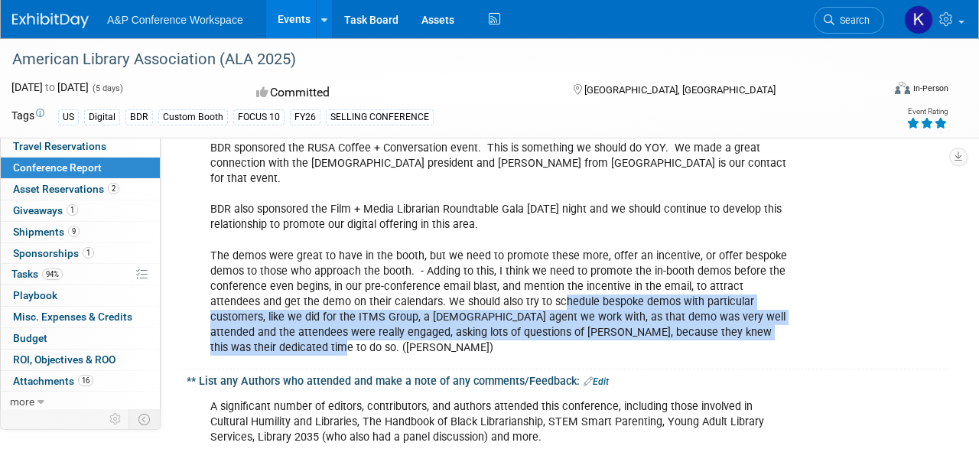
scroll to position [2228, 0]
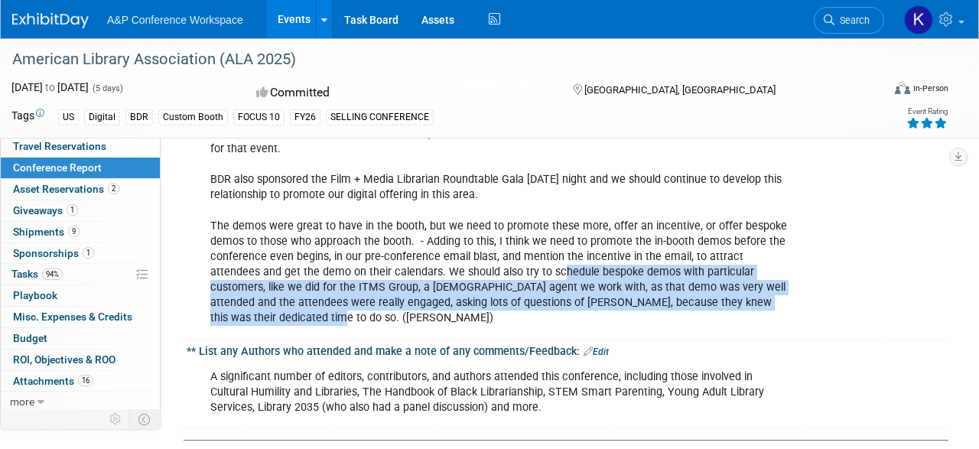
click at [674, 255] on div "BDR sponsored the RUSA Coffee + Conversation event. This is something we should…" at bounding box center [499, 218] width 599 height 230
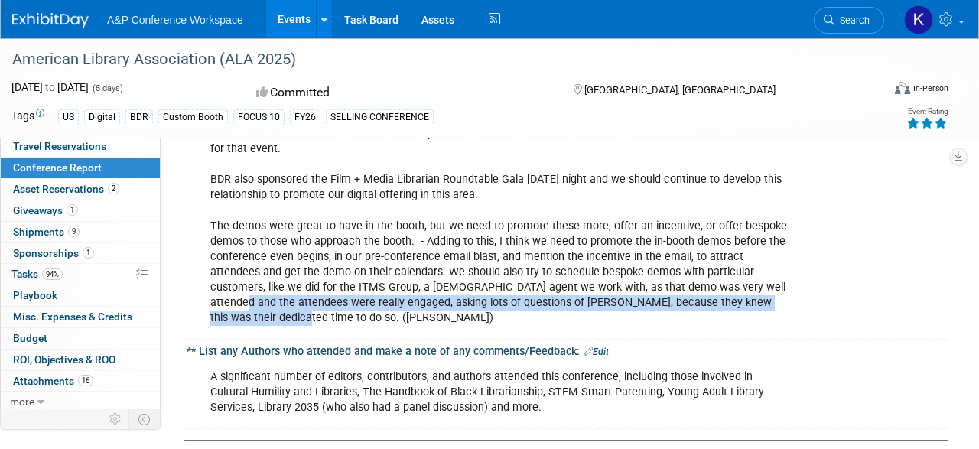
drag, startPoint x: 700, startPoint y: 231, endPoint x: 728, endPoint y: 253, distance: 34.9
click at [728, 253] on div "BDR sponsored the RUSA Coffee + Conversation event. This is something we should…" at bounding box center [499, 218] width 599 height 230
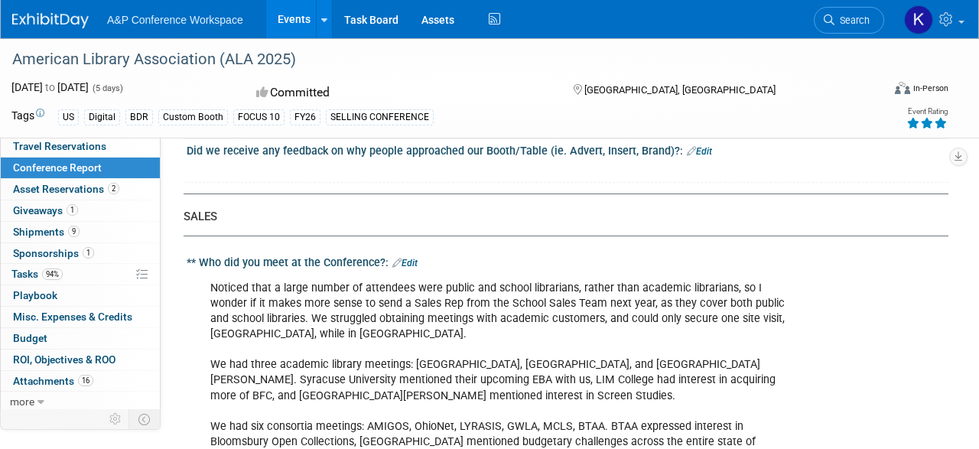
scroll to position [4377, 0]
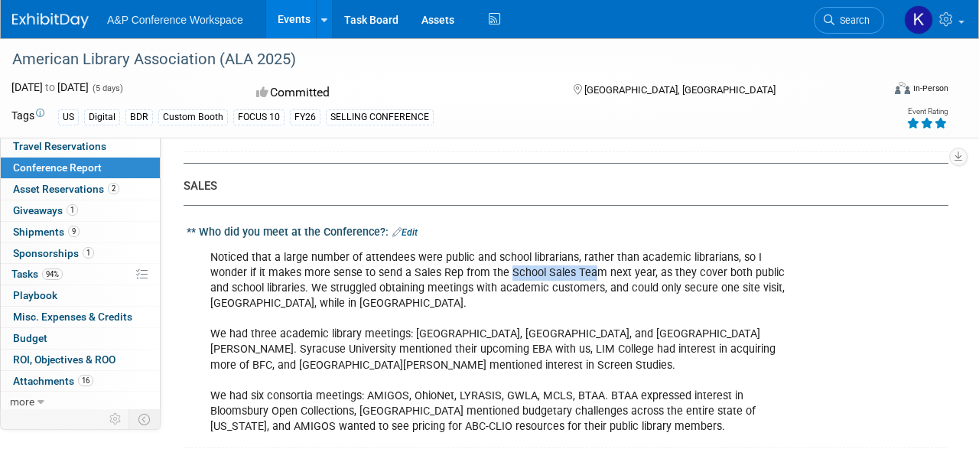
drag, startPoint x: 504, startPoint y: 195, endPoint x: 592, endPoint y: 195, distance: 88.0
click at [592, 243] on div "Noticed that a large number of attendees were public and school librarians, rat…" at bounding box center [499, 343] width 599 height 200
drag, startPoint x: 544, startPoint y: 218, endPoint x: 590, endPoint y: 217, distance: 45.9
click at [590, 243] on div "Noticed that a large number of attendees were public and school librarians, rat…" at bounding box center [499, 343] width 599 height 200
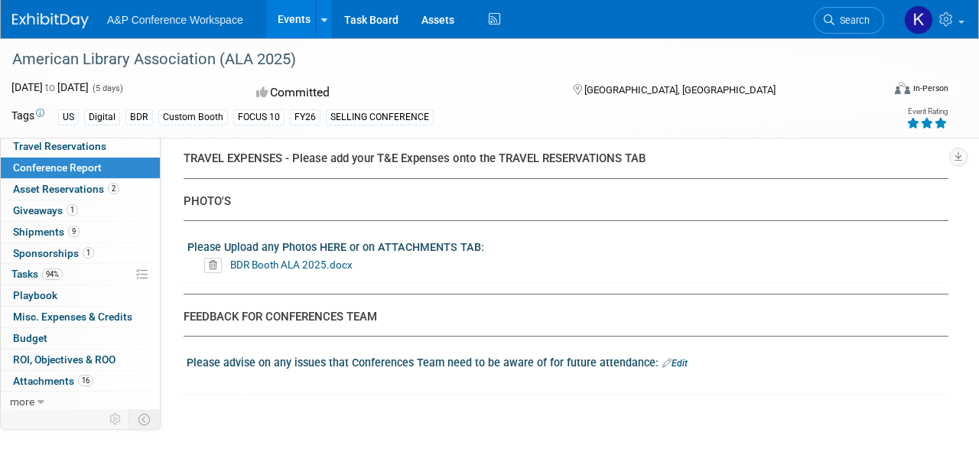
scroll to position [5448, 0]
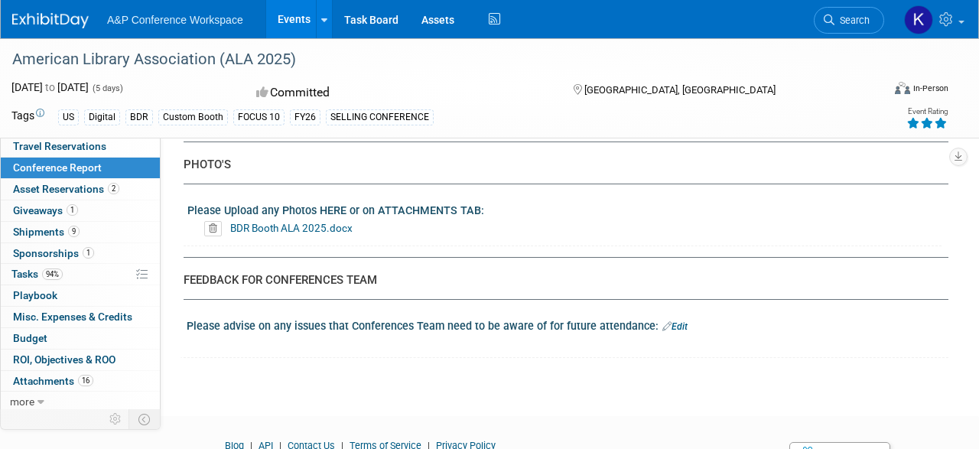
click at [62, 28] on img at bounding box center [50, 20] width 77 height 15
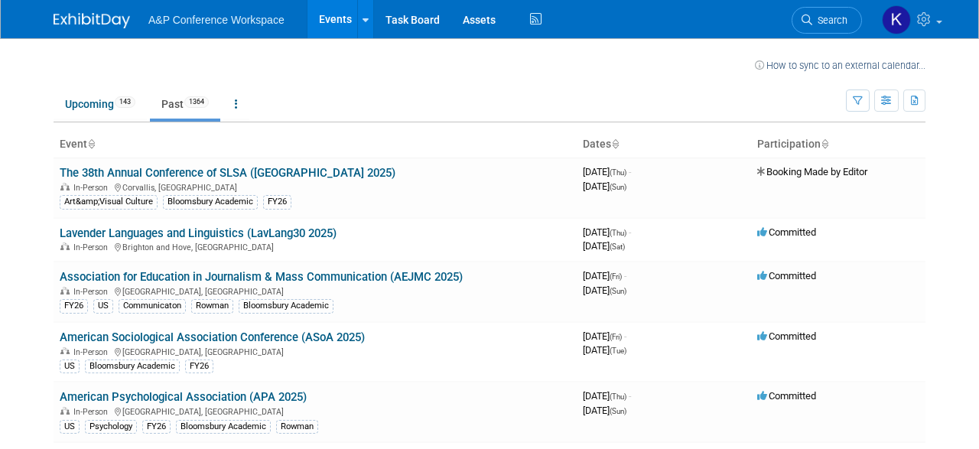
click at [184, 111] on link "Past 1364" at bounding box center [185, 104] width 70 height 29
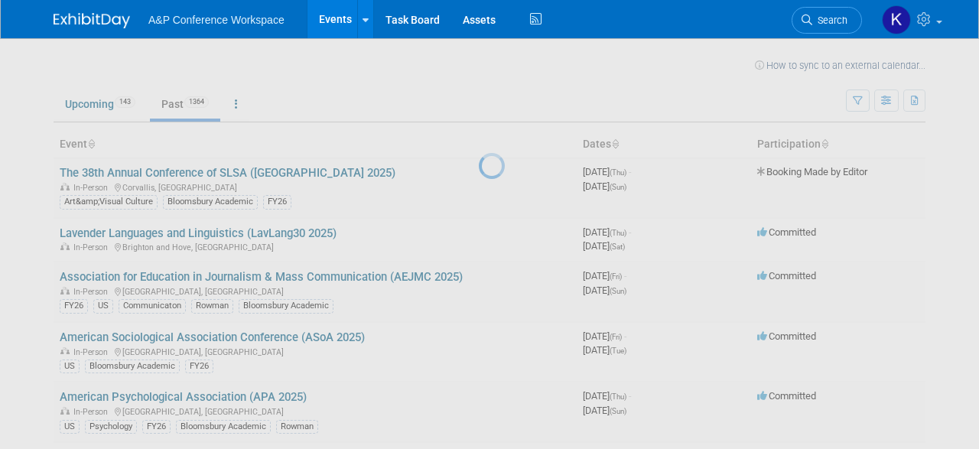
scroll to position [2, 0]
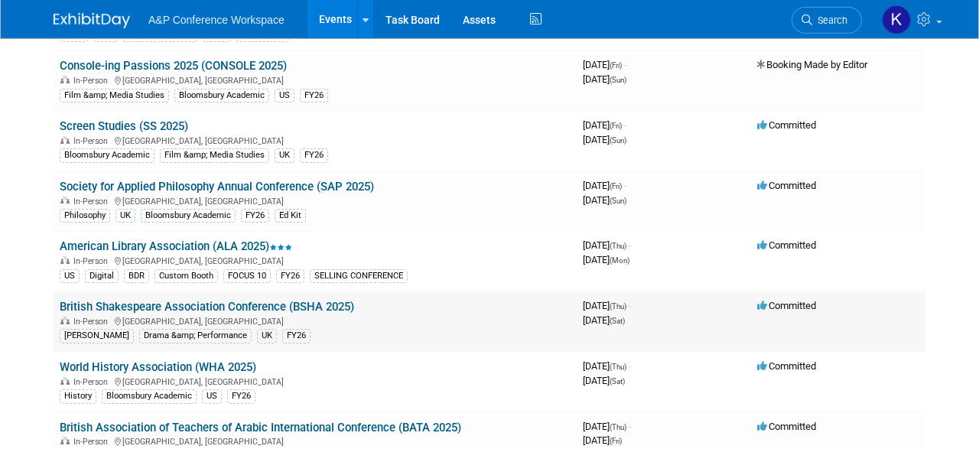
scroll to position [3024, 0]
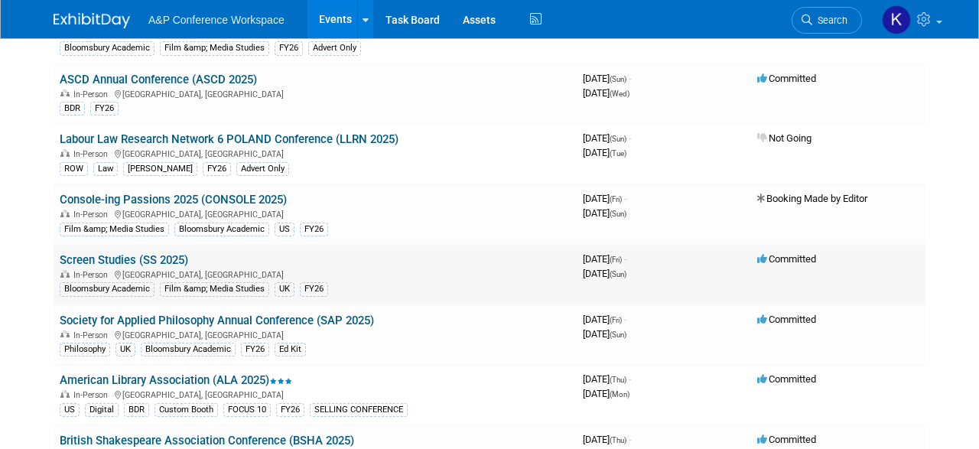
click at [111, 253] on link "Screen Studies (SS 2025)" at bounding box center [124, 260] width 129 height 14
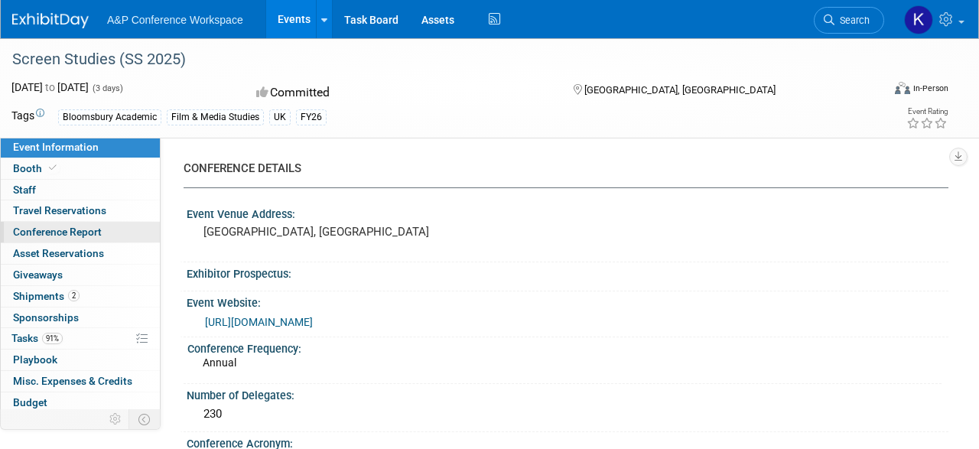
click at [45, 232] on span "Conference Report" at bounding box center [57, 232] width 89 height 12
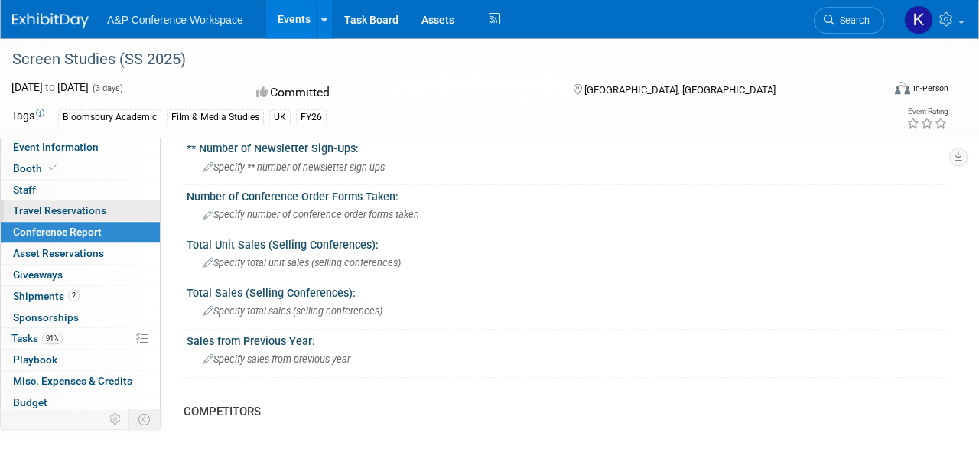
scroll to position [398, 0]
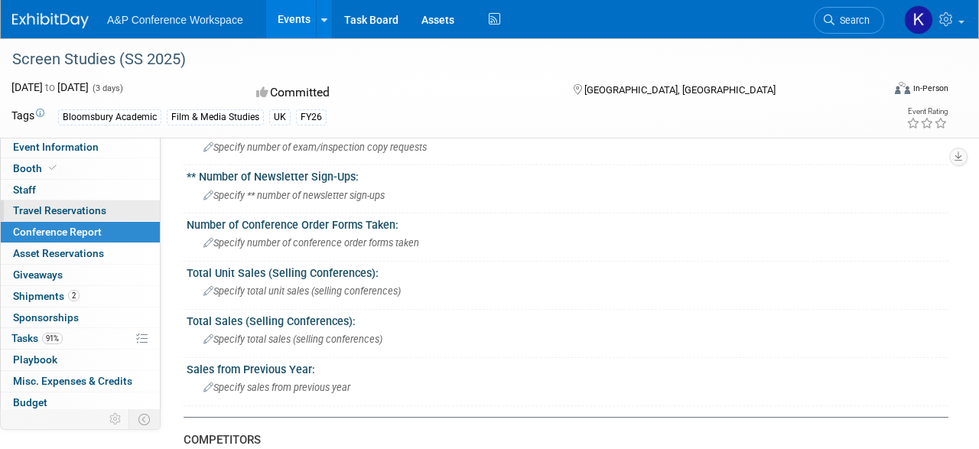
click at [68, 206] on span "Travel Reservations 0" at bounding box center [59, 210] width 93 height 12
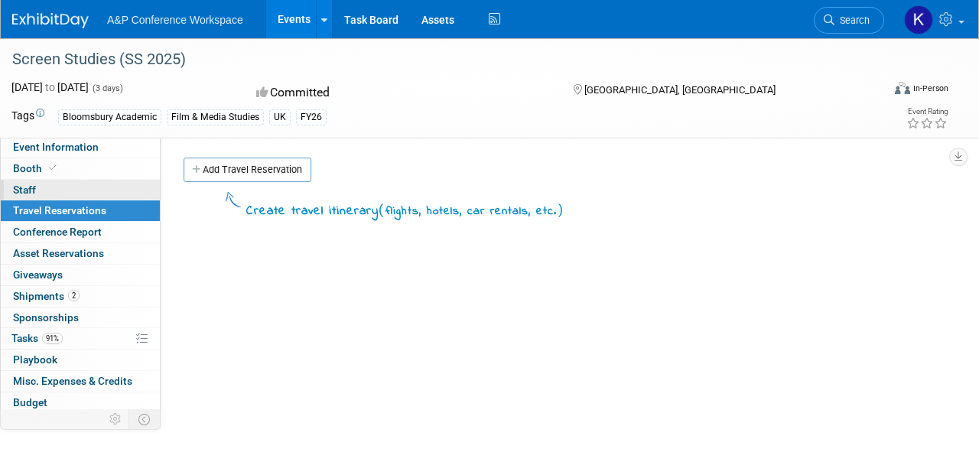
click at [34, 186] on span "Staff 0" at bounding box center [24, 190] width 23 height 12
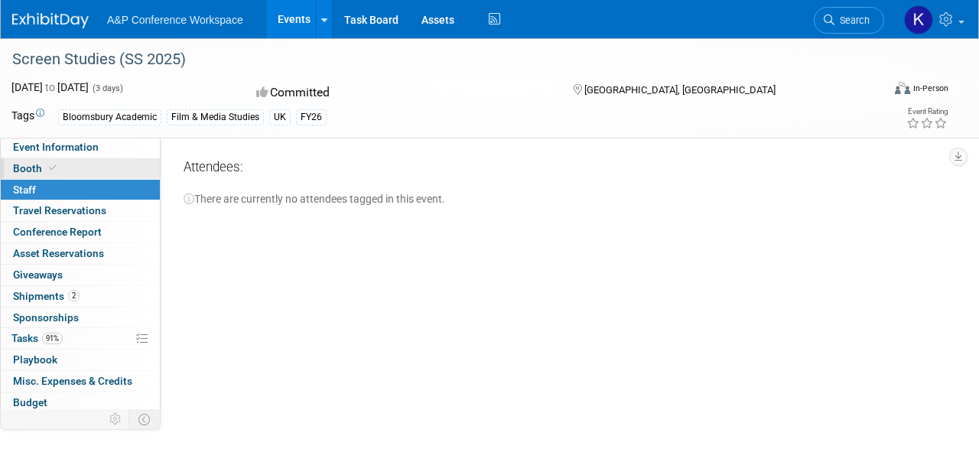
click at [26, 172] on span "Booth" at bounding box center [36, 168] width 47 height 12
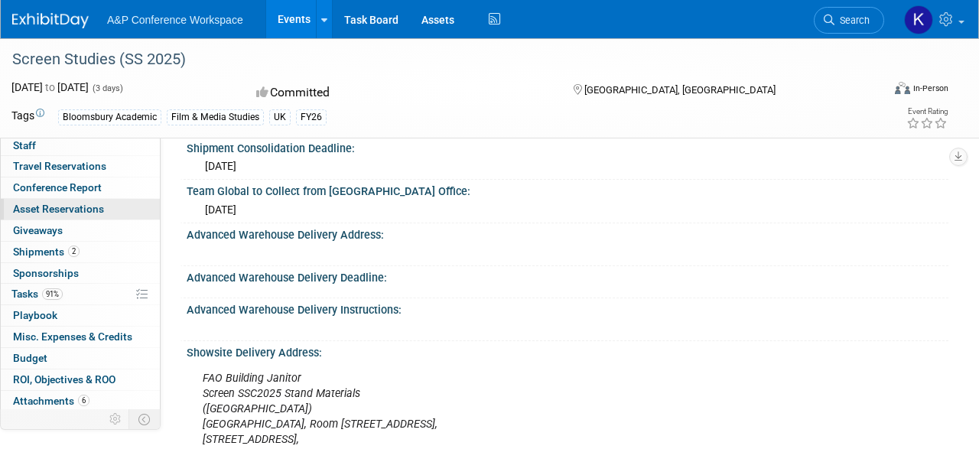
scroll to position [64, 0]
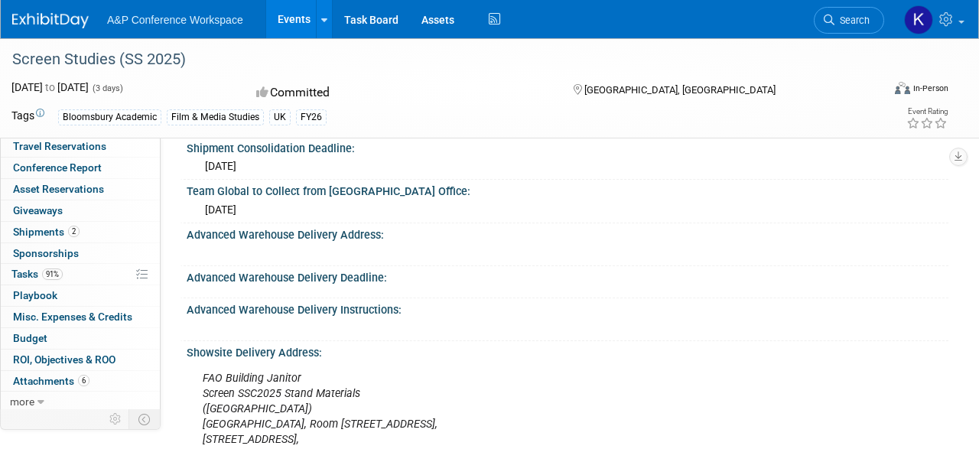
drag, startPoint x: 40, startPoint y: 13, endPoint x: 96, endPoint y: 25, distance: 57.2
click at [41, 15] on img at bounding box center [50, 20] width 77 height 15
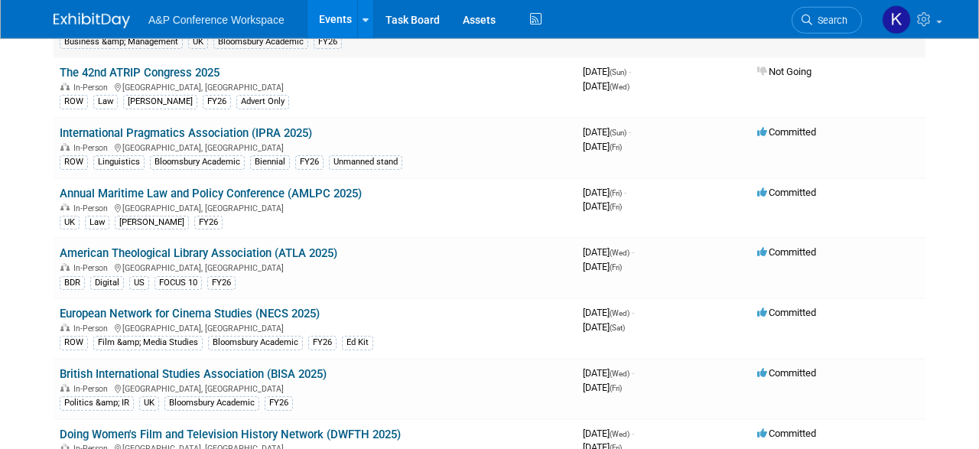
scroll to position [4297, 0]
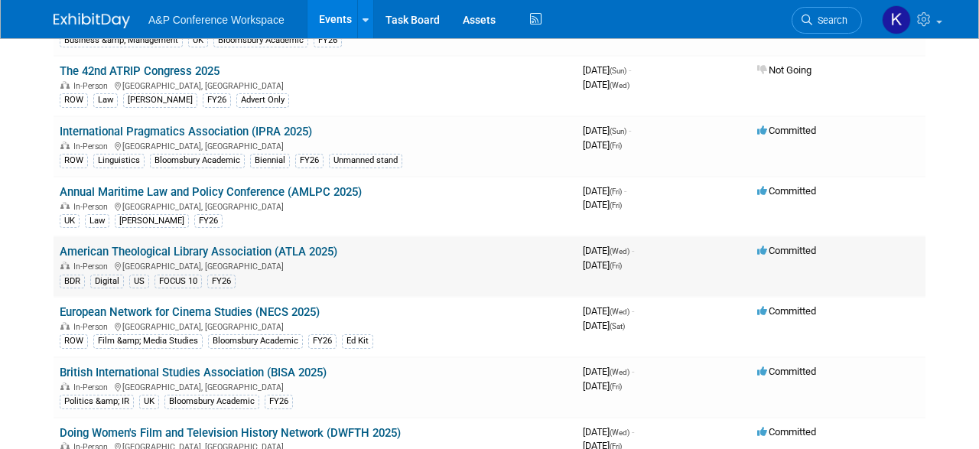
click at [194, 245] on link "American Theological Library Association (ATLA 2025)" at bounding box center [199, 252] width 278 height 14
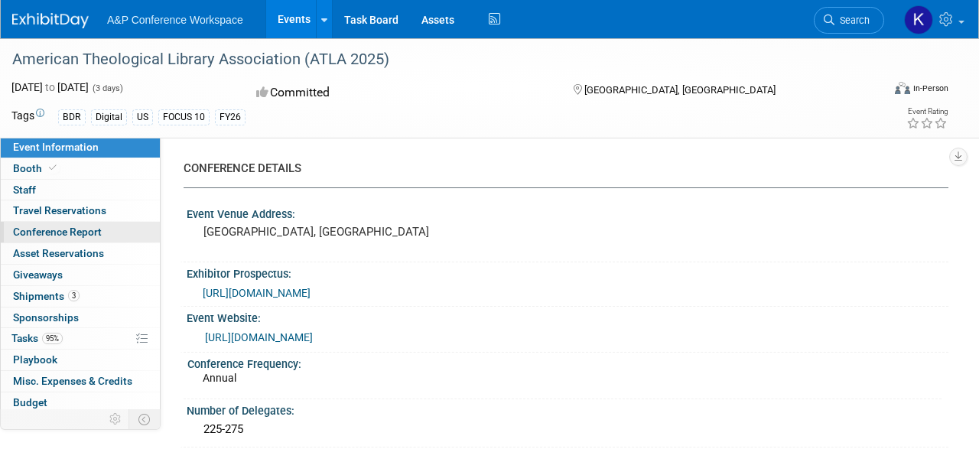
click at [62, 230] on span "Conference Report" at bounding box center [57, 232] width 89 height 12
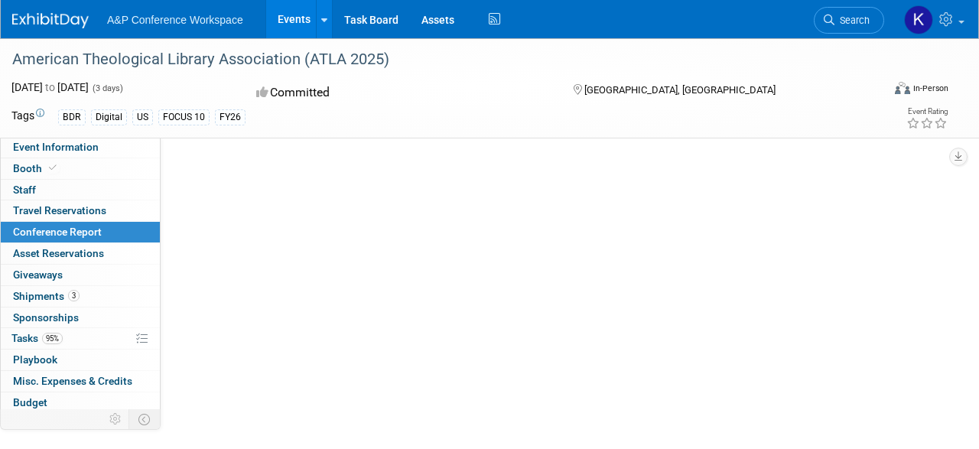
select select "YES"
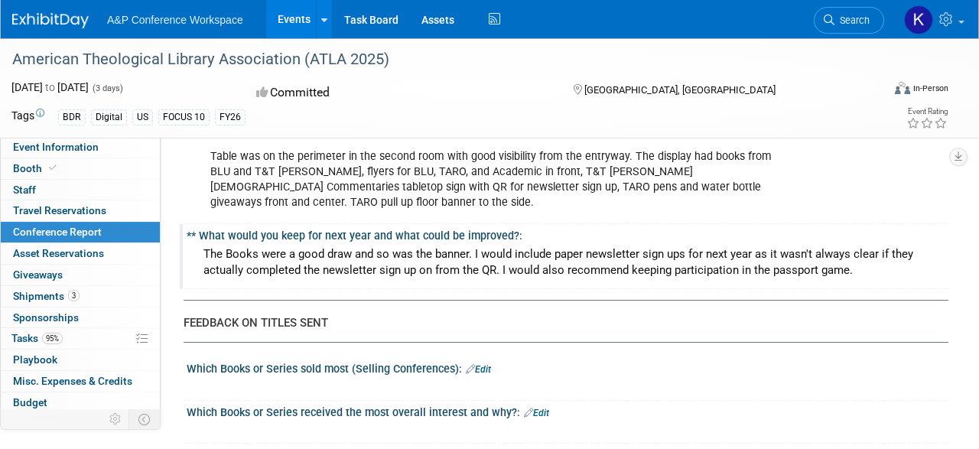
scroll to position [1512, 0]
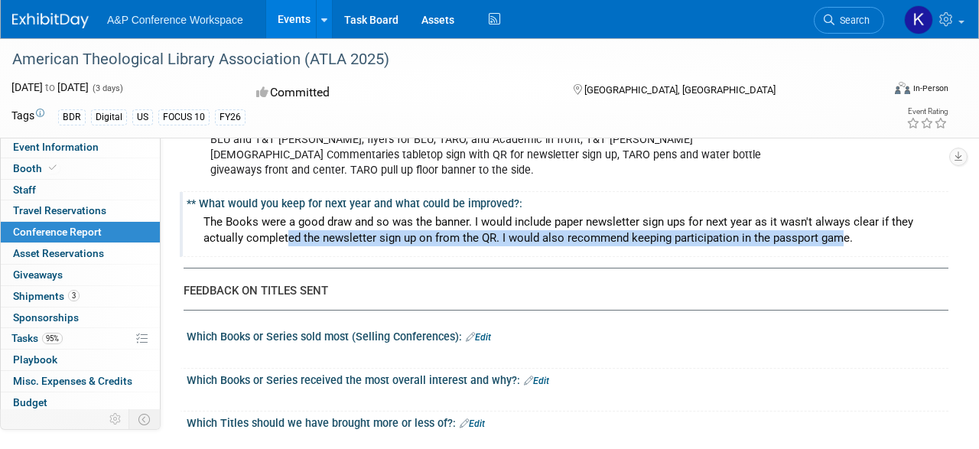
drag, startPoint x: 556, startPoint y: 219, endPoint x: 742, endPoint y: 205, distance: 186.5
click at [742, 210] on div "The Books were a good draw and so was the banner. I would include paper newslet…" at bounding box center [567, 230] width 739 height 41
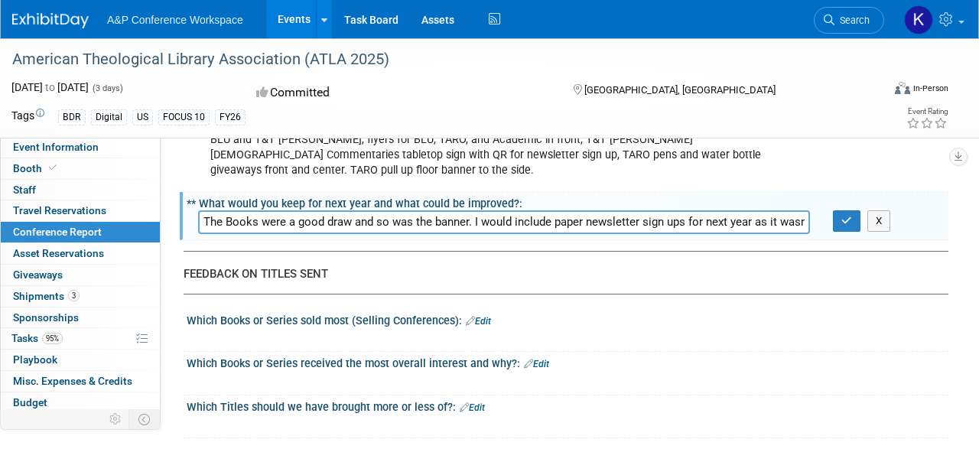
scroll to position [0, 755]
click at [878, 210] on button "X" at bounding box center [880, 220] width 24 height 21
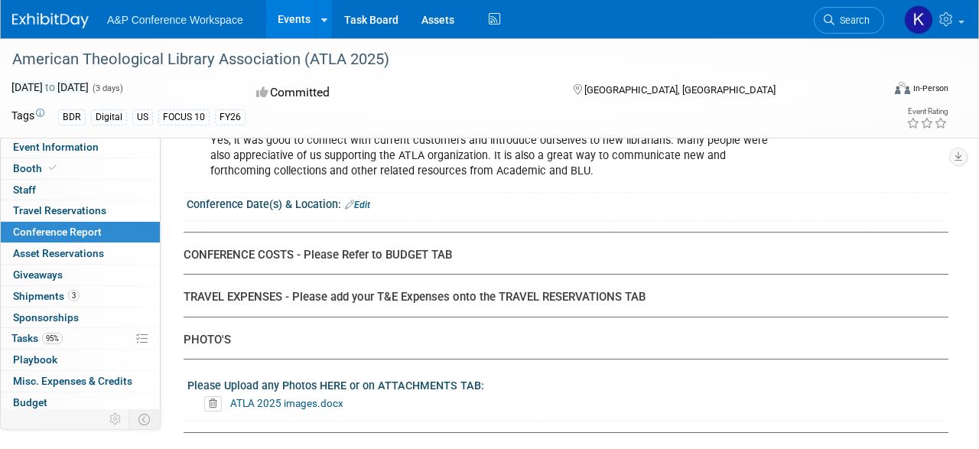
scroll to position [4480, 0]
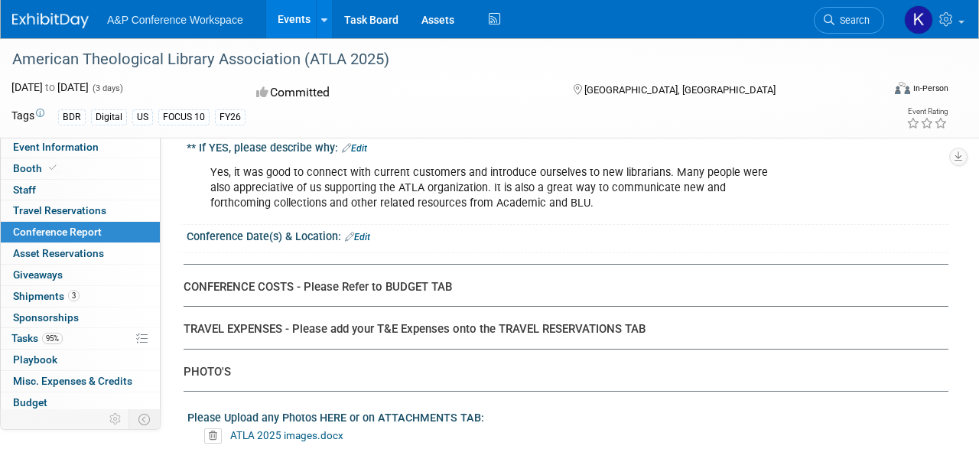
drag, startPoint x: 67, startPoint y: 18, endPoint x: 141, endPoint y: 24, distance: 73.7
click at [67, 19] on img at bounding box center [50, 20] width 77 height 15
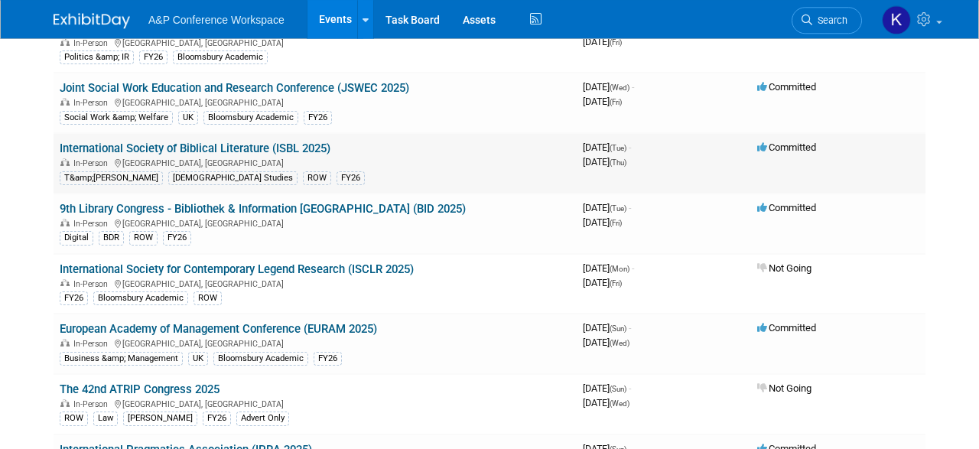
scroll to position [3979, 0]
click at [111, 142] on link "International Society of Biblical Literature (ISBL 2025)" at bounding box center [195, 149] width 271 height 14
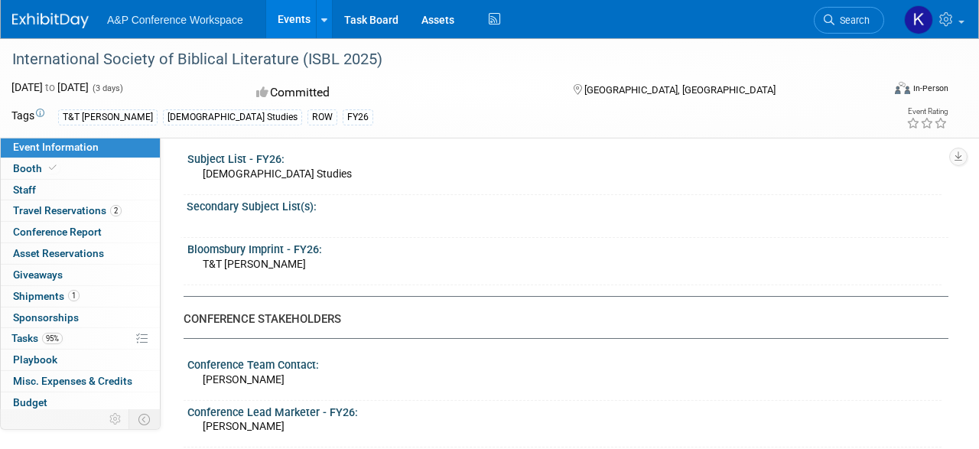
scroll to position [716, 0]
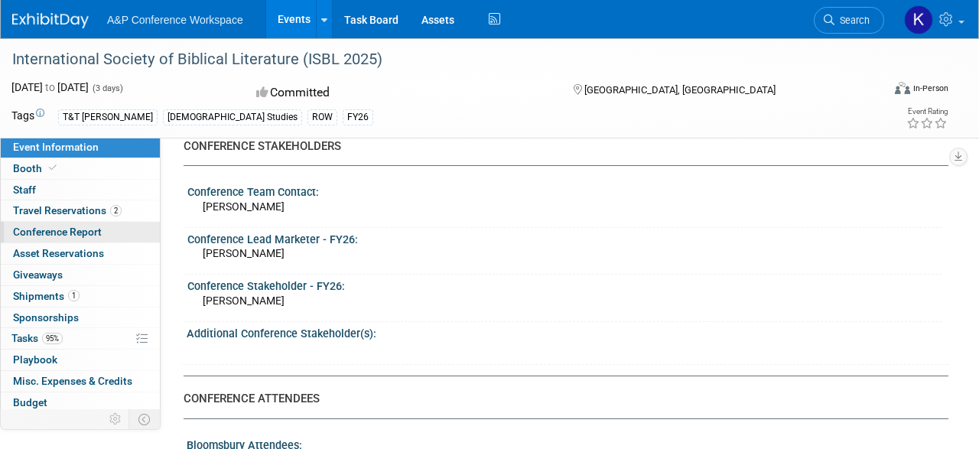
click at [45, 231] on span "Conference Report" at bounding box center [57, 232] width 89 height 12
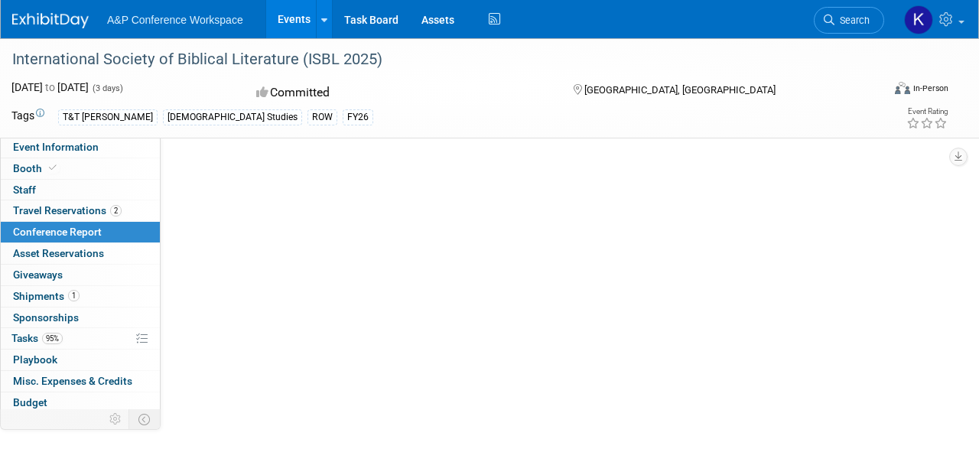
scroll to position [0, 0]
select select "NO"
select select "YES"
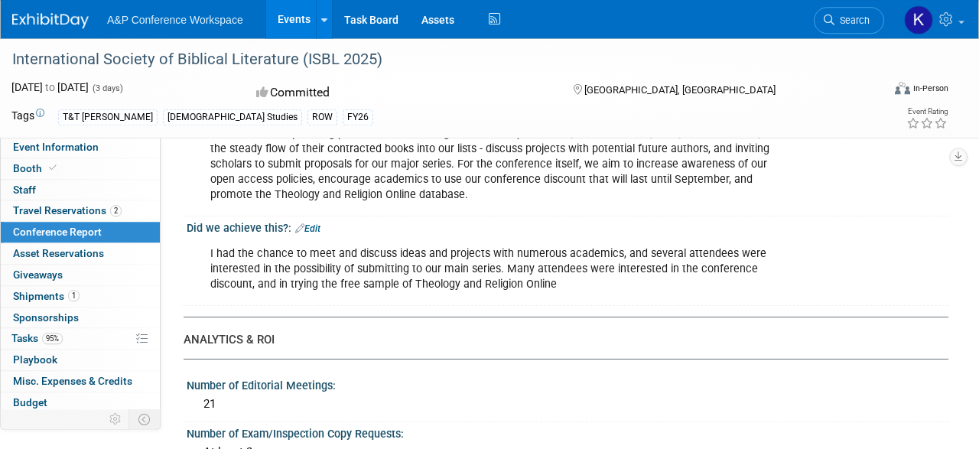
scroll to position [318, 0]
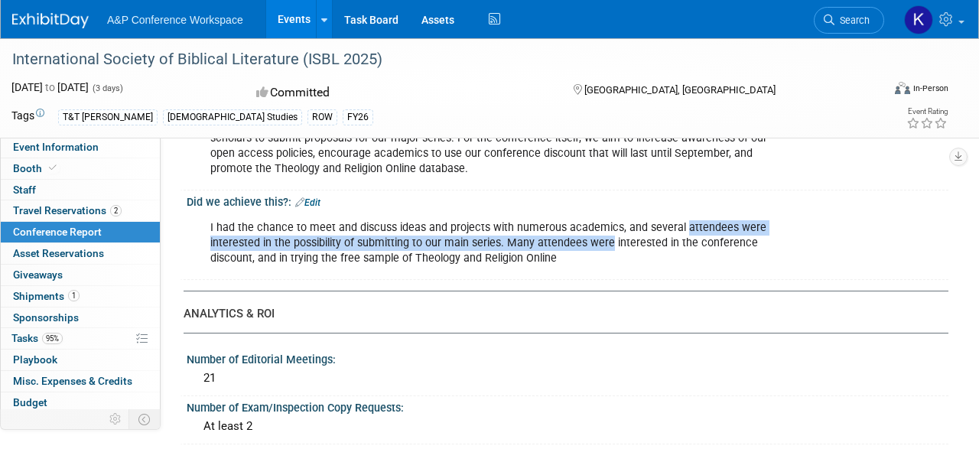
drag, startPoint x: 607, startPoint y: 242, endPoint x: 677, endPoint y: 234, distance: 70.8
click at [677, 234] on div "I had the chance to meet and discuss ideas and projects with numerous academics…" at bounding box center [499, 243] width 599 height 61
click at [565, 236] on div "I had the chance to meet and discuss ideas and projects with numerous academics…" at bounding box center [499, 243] width 599 height 61
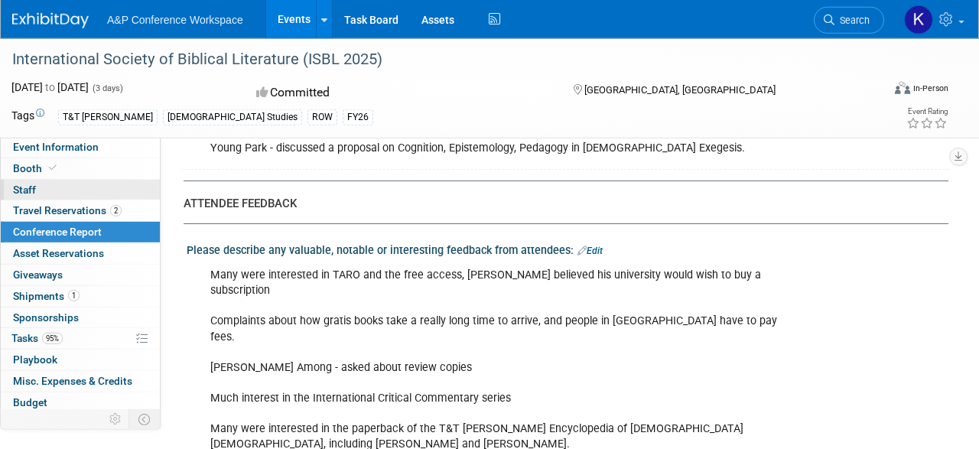
scroll to position [4536, 0]
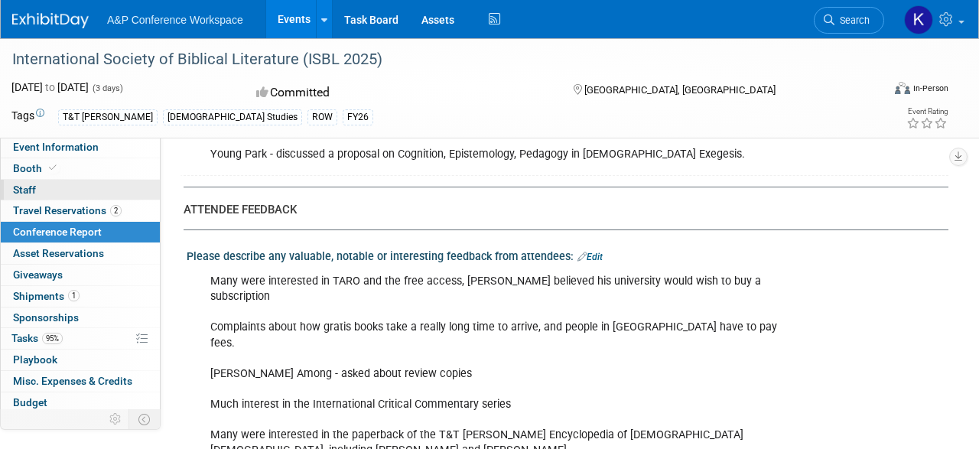
click at [37, 184] on link "0 Staff 0" at bounding box center [80, 190] width 159 height 21
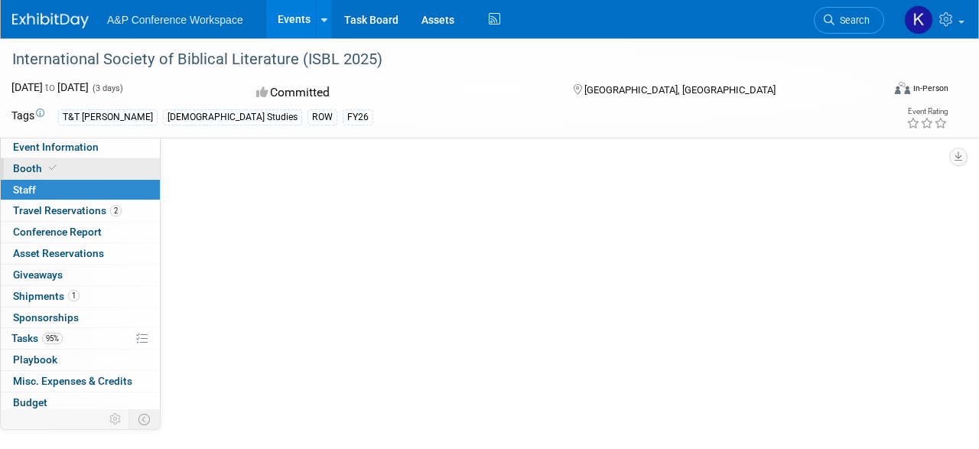
scroll to position [0, 0]
click at [109, 171] on link "Booth" at bounding box center [80, 168] width 159 height 21
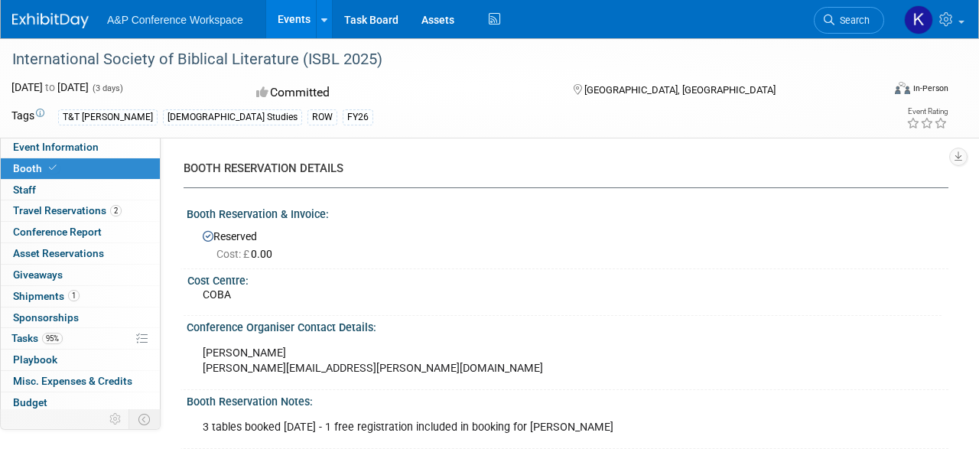
click at [121, 137] on div "International Society of Biblical Literature (ISBL 2025) [DATE] to [DATE] (3 da…" at bounding box center [489, 88] width 979 height 100
click at [89, 148] on span "Event Information" at bounding box center [56, 147] width 86 height 12
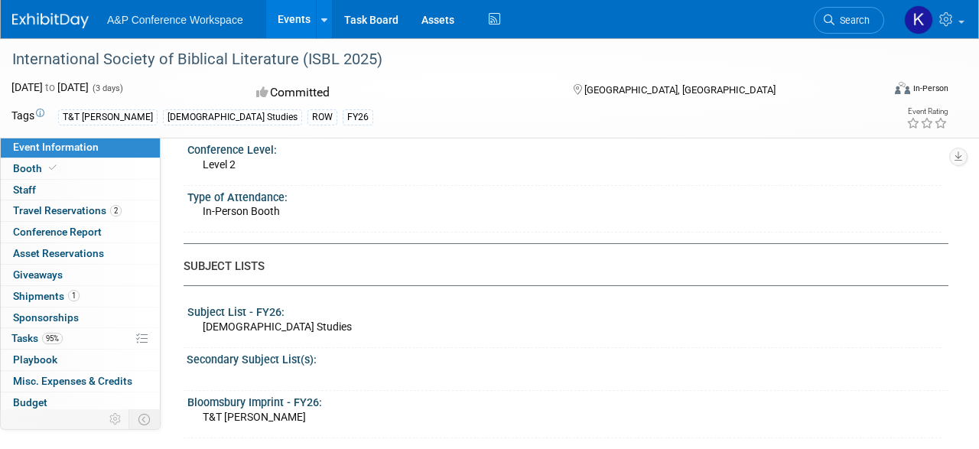
scroll to position [159, 0]
